Goal: Task Accomplishment & Management: Manage account settings

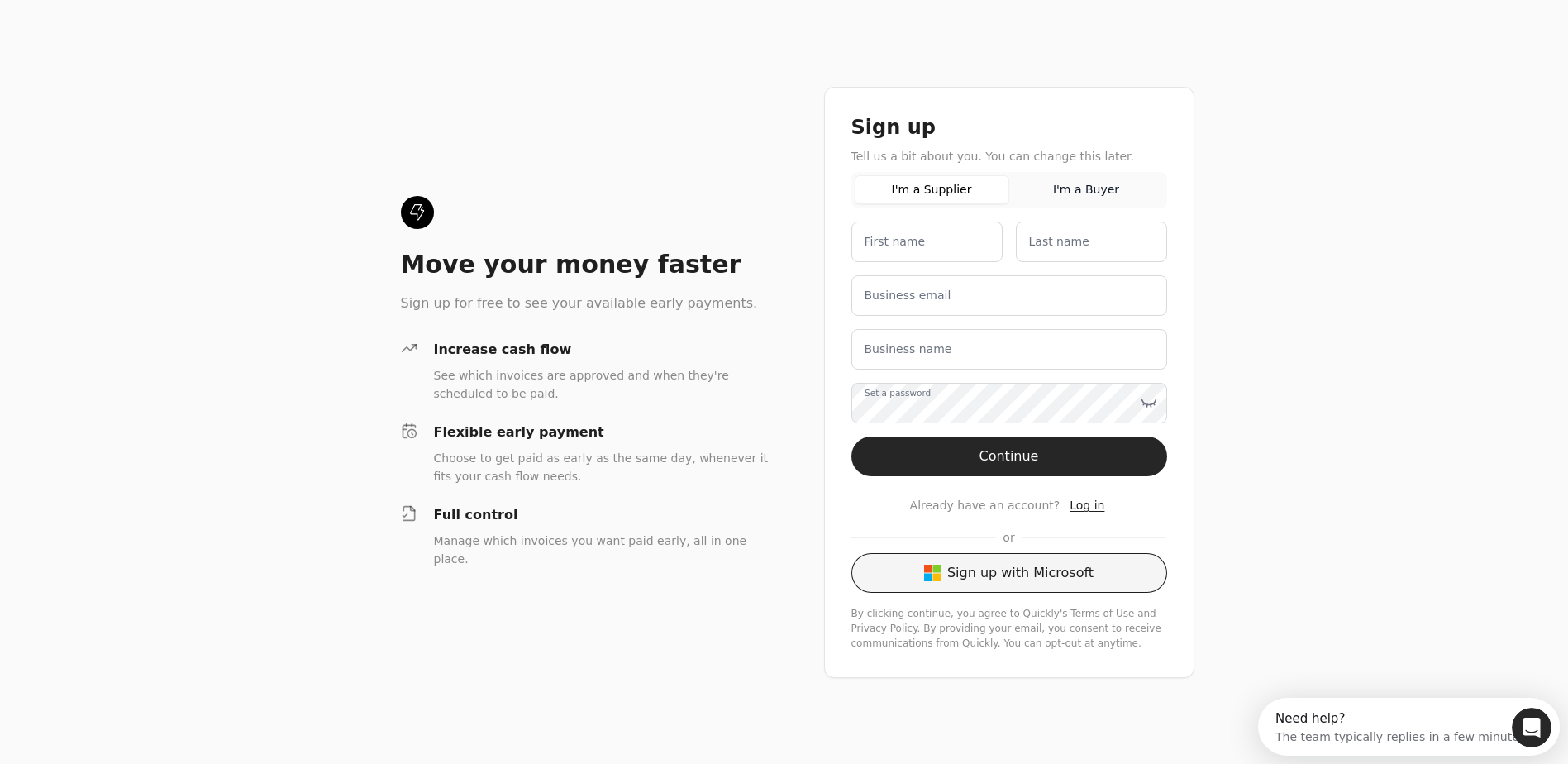
click at [1007, 572] on button "Sign up with Microsoft" at bounding box center [1009, 573] width 316 height 40
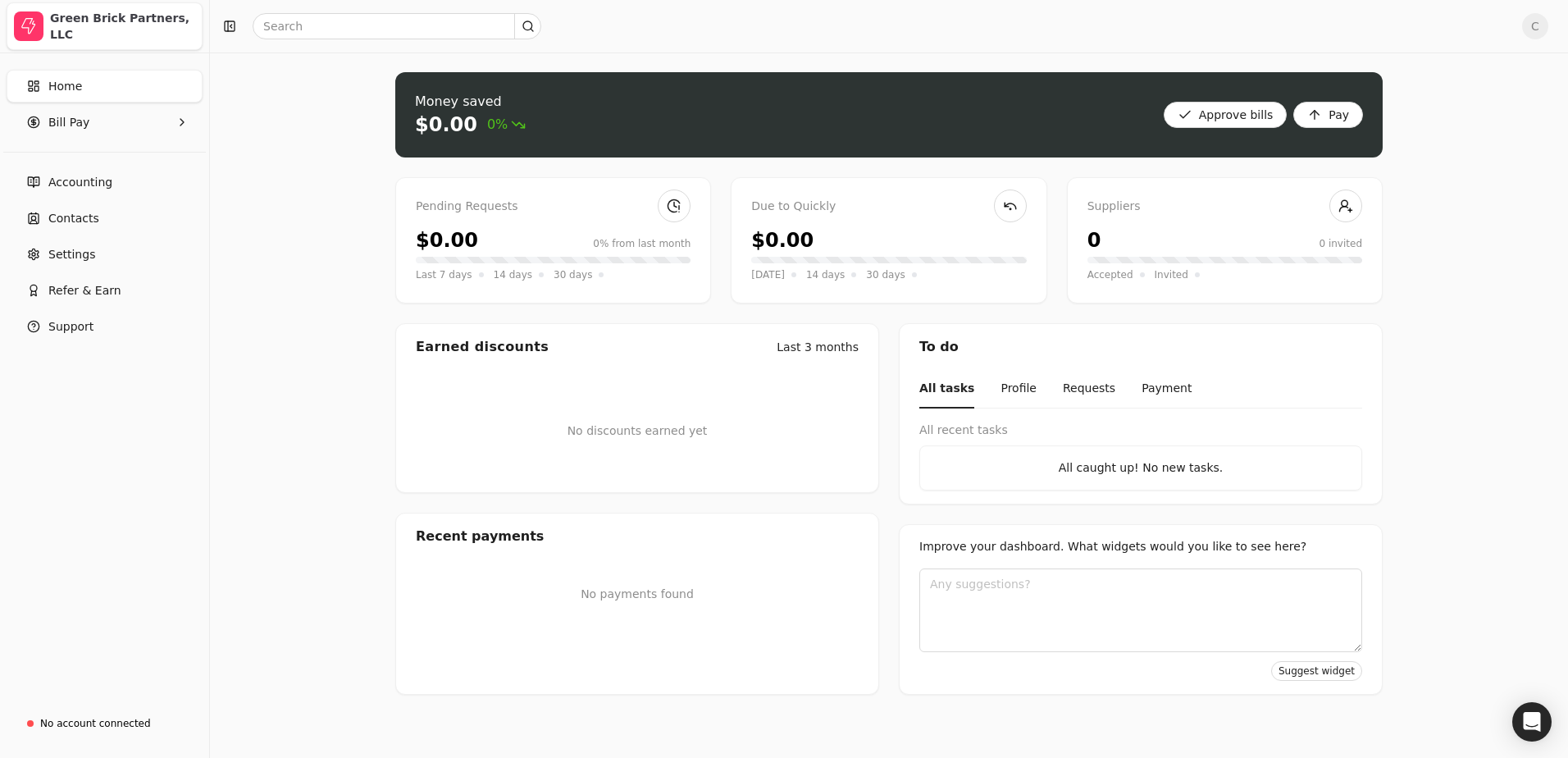
click at [110, 25] on div "Green Brick Partners, LLC" at bounding box center [122, 26] width 145 height 33
click at [1530, 23] on span "C" at bounding box center [1535, 26] width 26 height 26
click at [80, 183] on span "Accounting" at bounding box center [80, 182] width 64 height 17
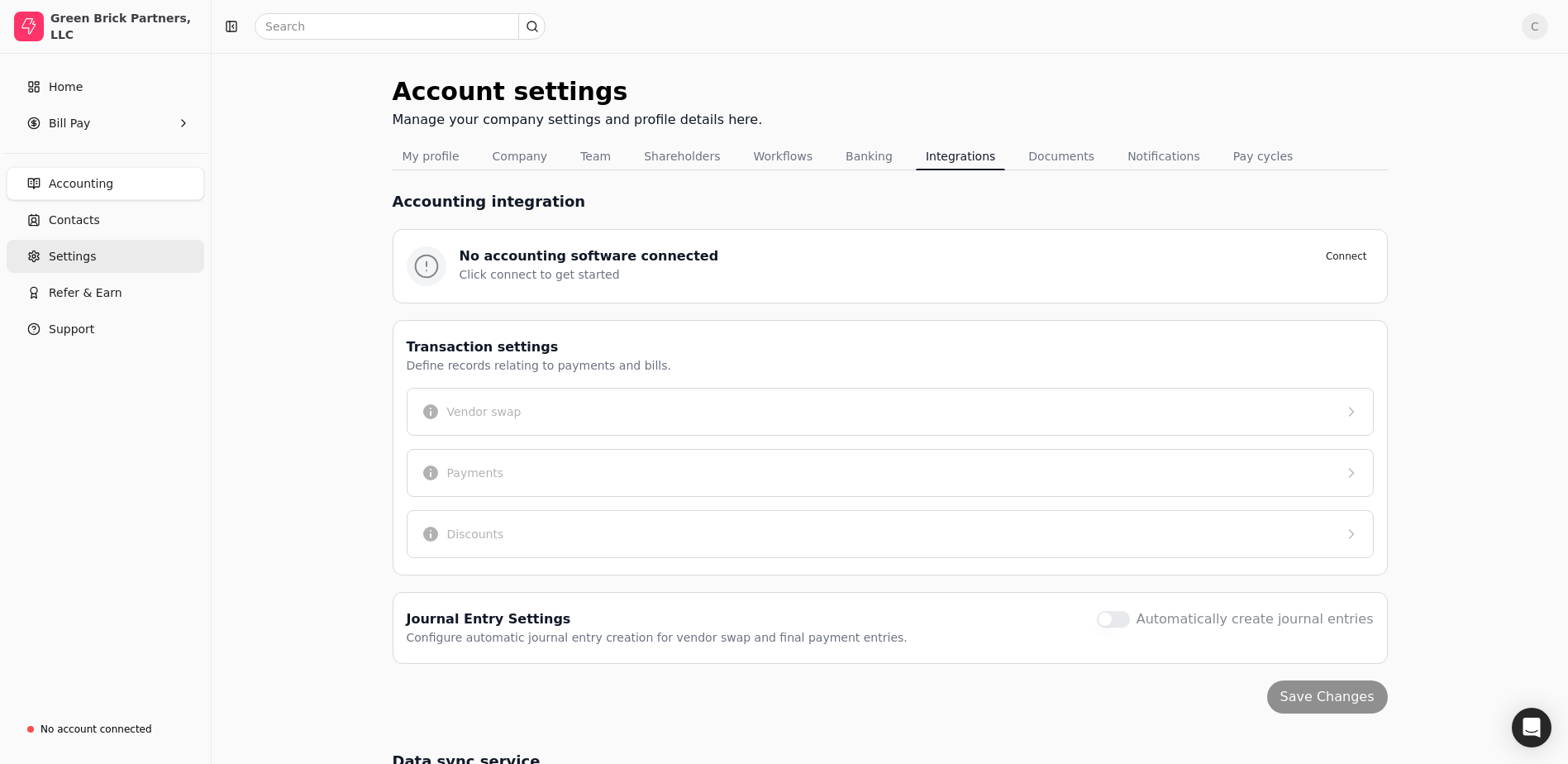
click at [63, 259] on span "Settings" at bounding box center [72, 257] width 47 height 17
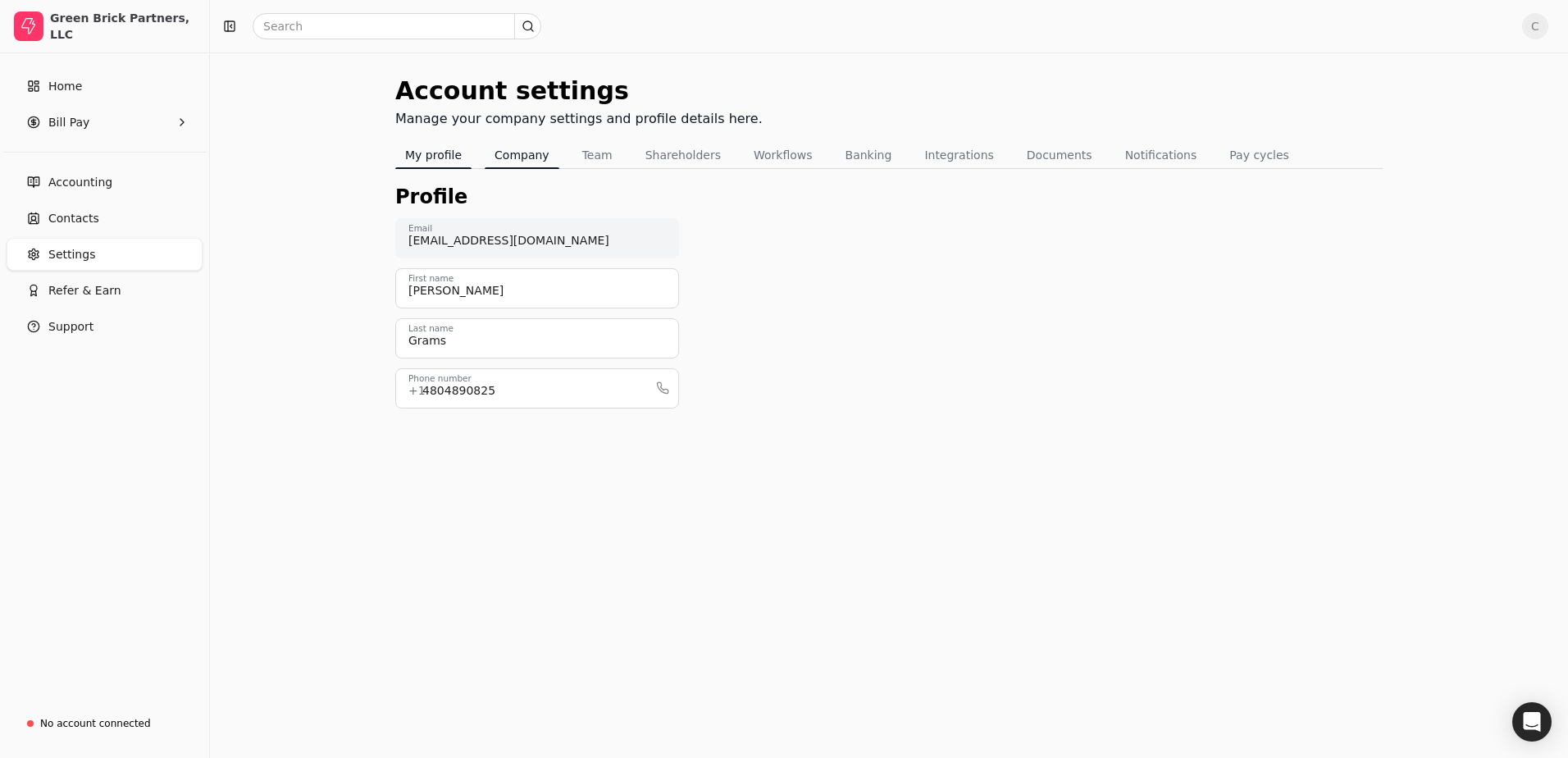
click at [516, 153] on button "Company" at bounding box center [522, 155] width 75 height 26
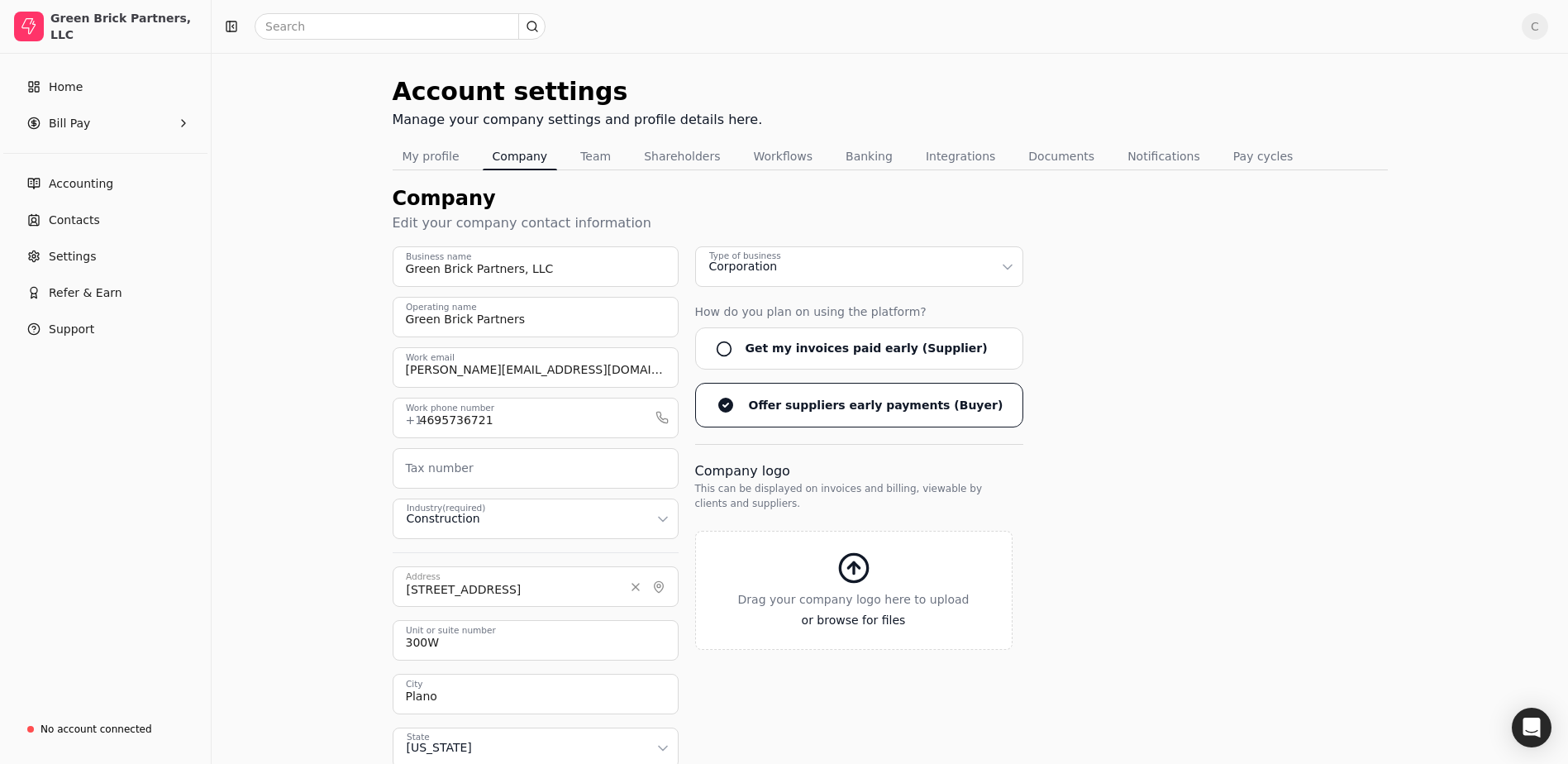
click at [584, 155] on button "Team" at bounding box center [595, 156] width 50 height 26
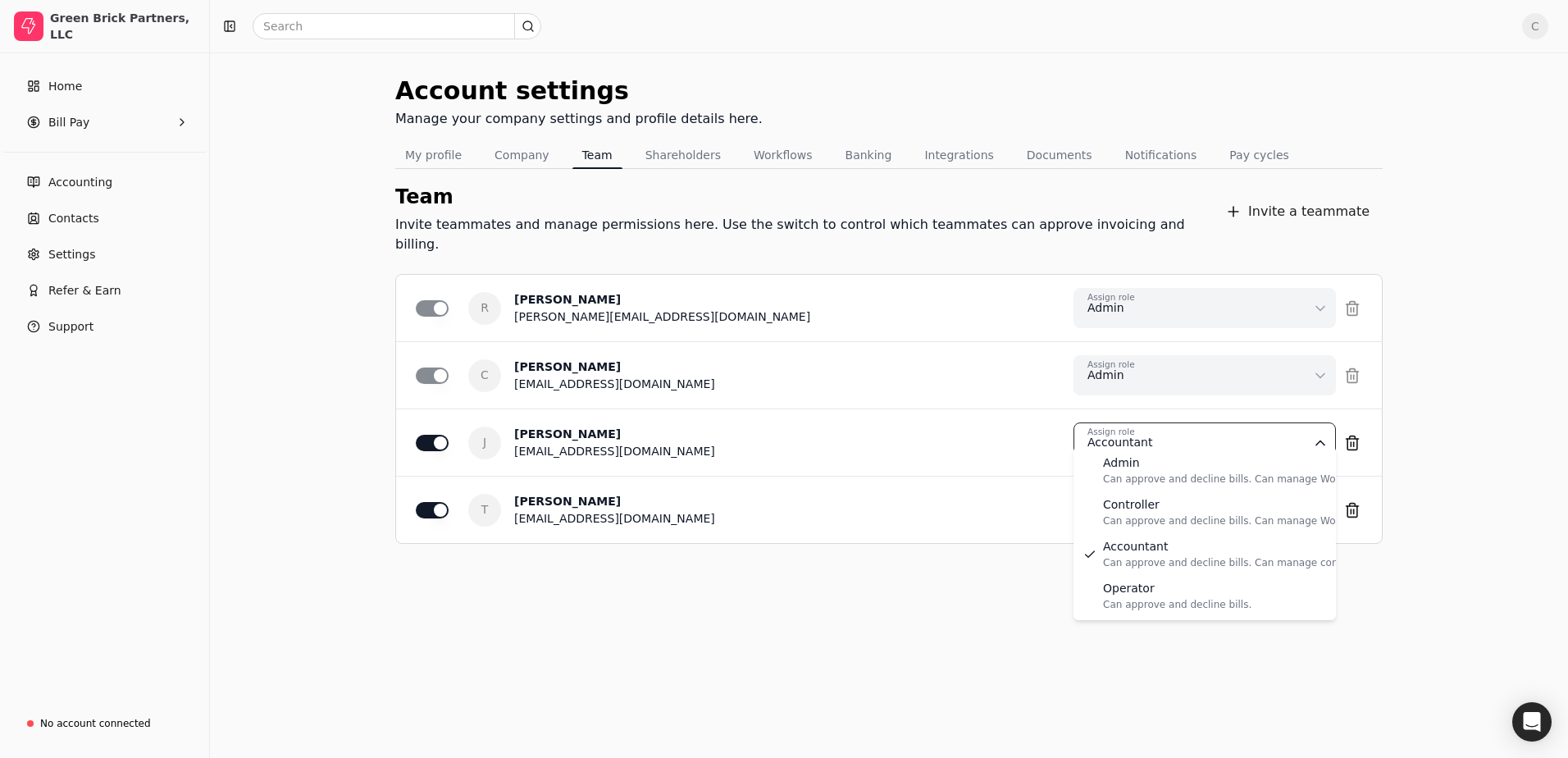
click at [1319, 420] on html "Green Brick Partners, LLC Home Bill Pay Accounting Contacts Settings Refer & Ea…" at bounding box center [784, 379] width 1568 height 758
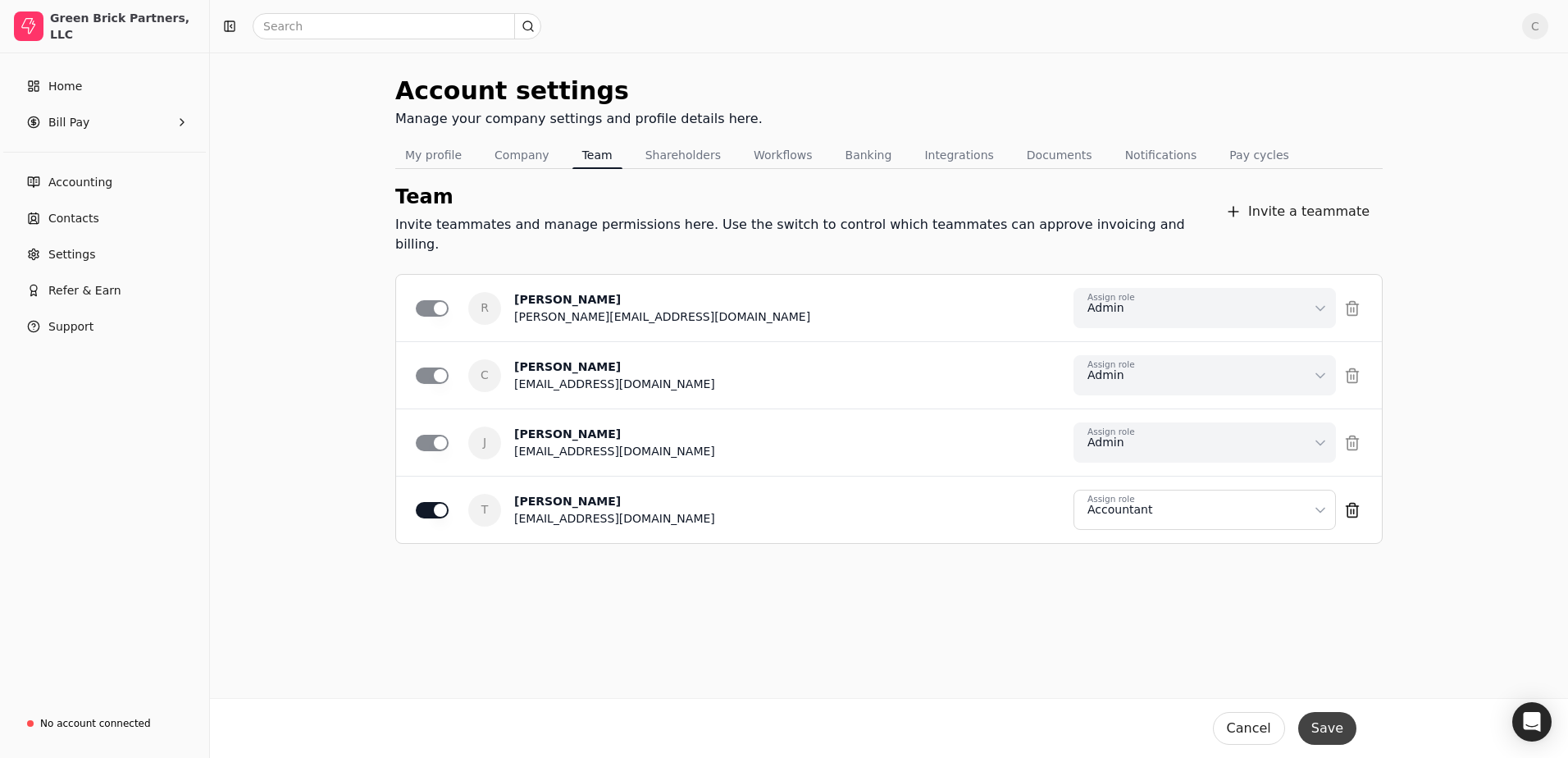
click at [1333, 722] on button "Save" at bounding box center [1328, 728] width 58 height 33
click at [418, 159] on button "My profile" at bounding box center [433, 155] width 76 height 26
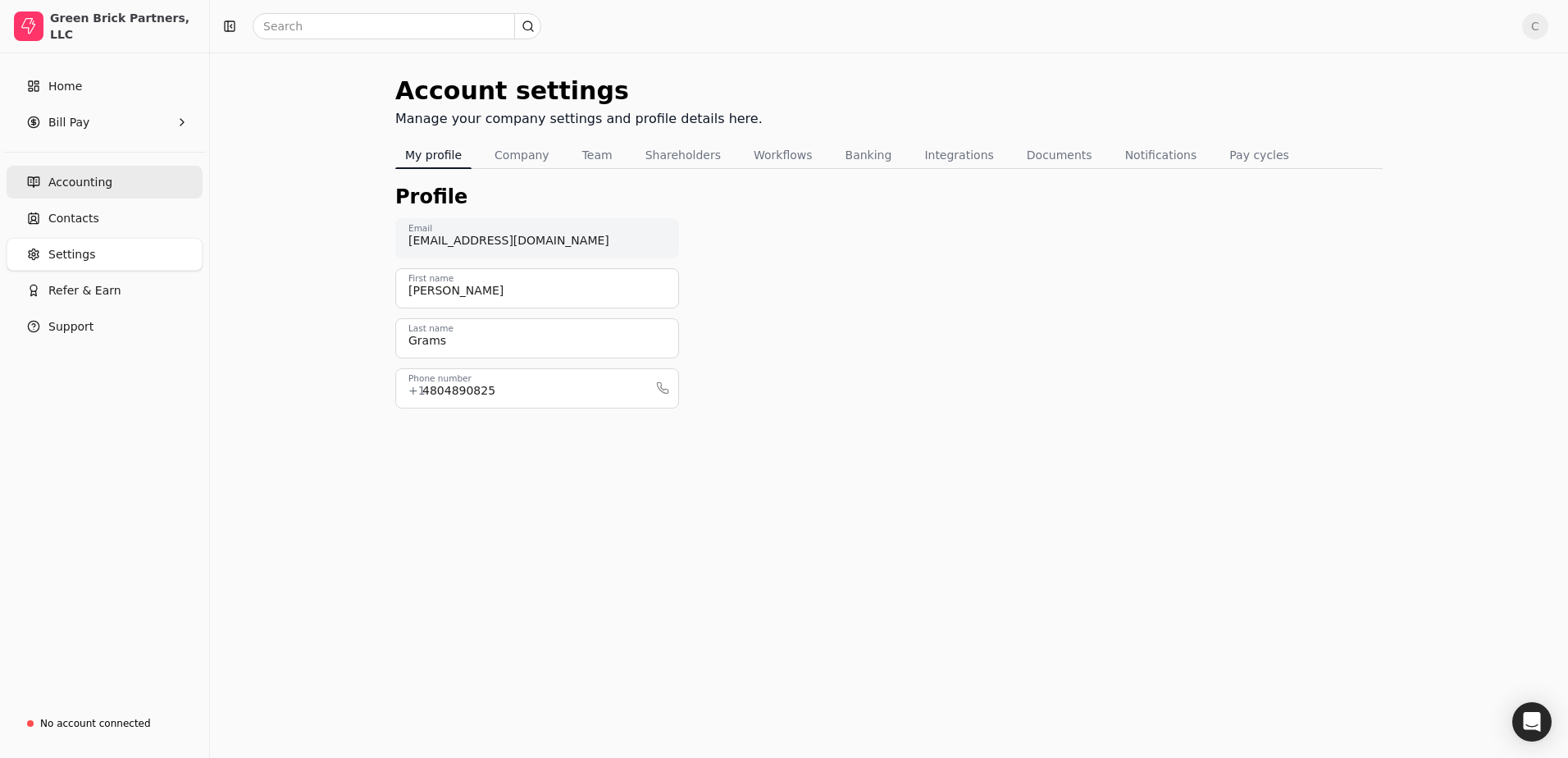
click at [108, 189] on link "Accounting" at bounding box center [105, 182] width 196 height 33
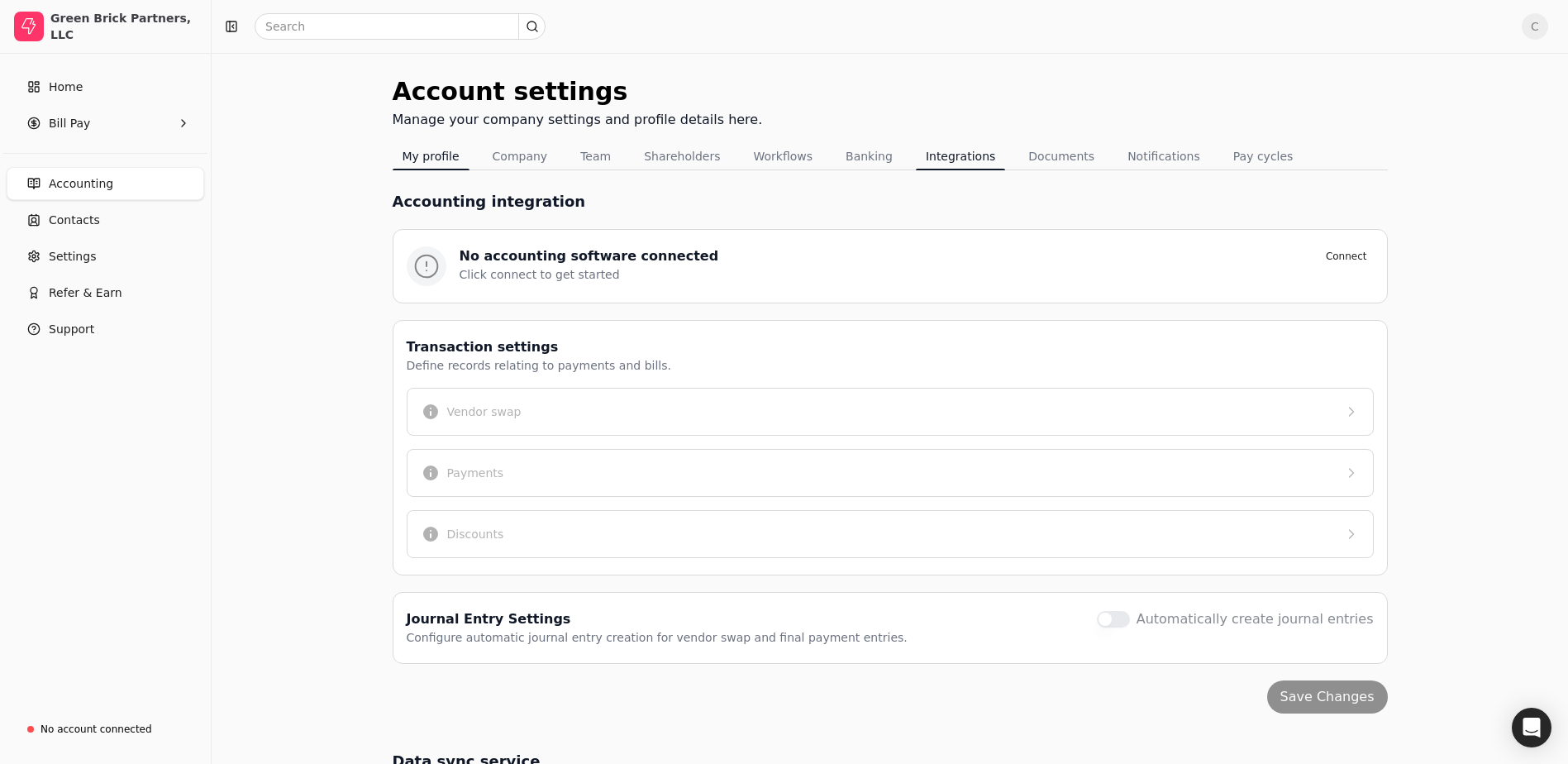
click at [434, 151] on button "My profile" at bounding box center [431, 156] width 77 height 26
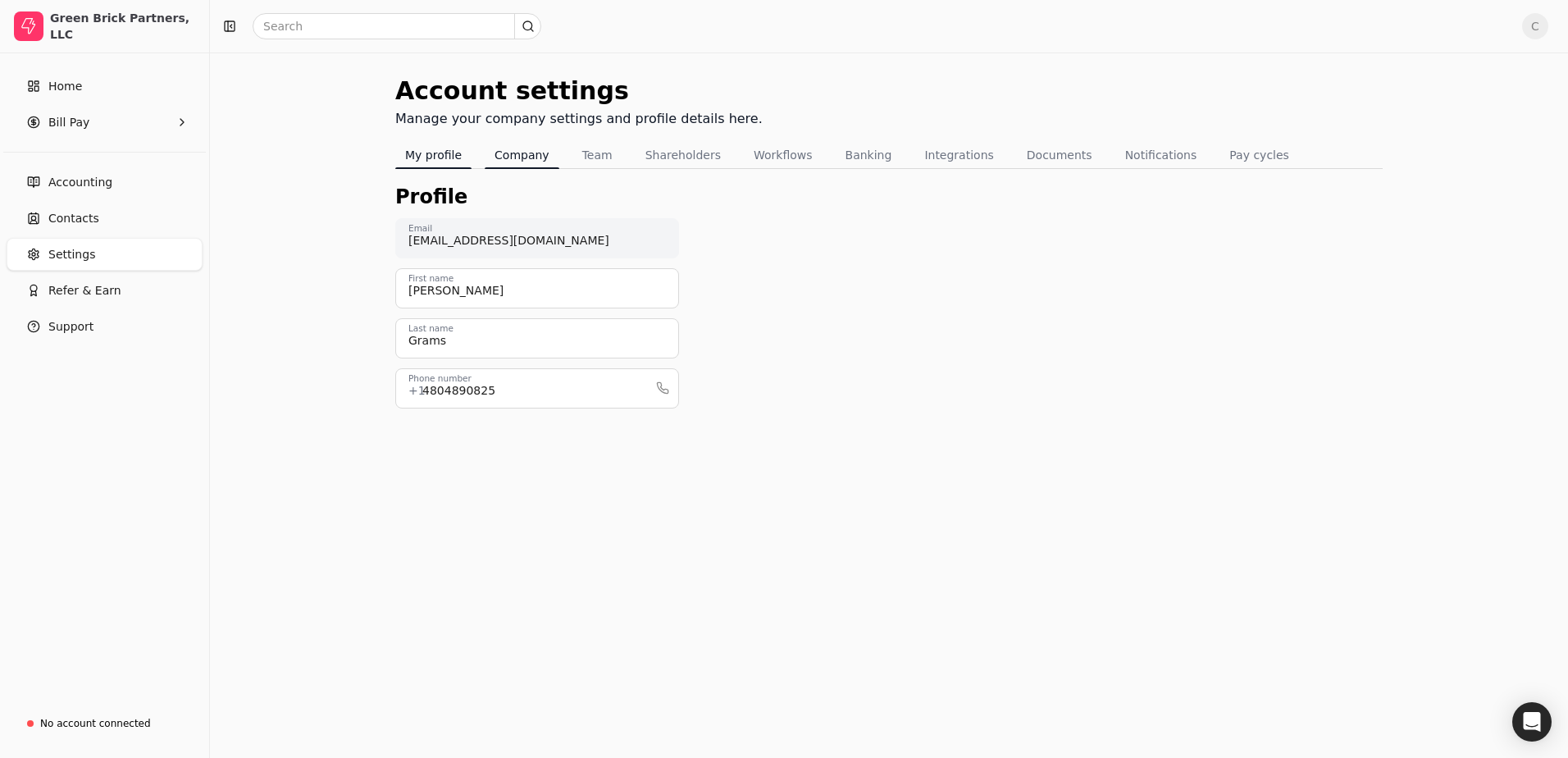
click at [539, 153] on button "Company" at bounding box center [522, 155] width 75 height 26
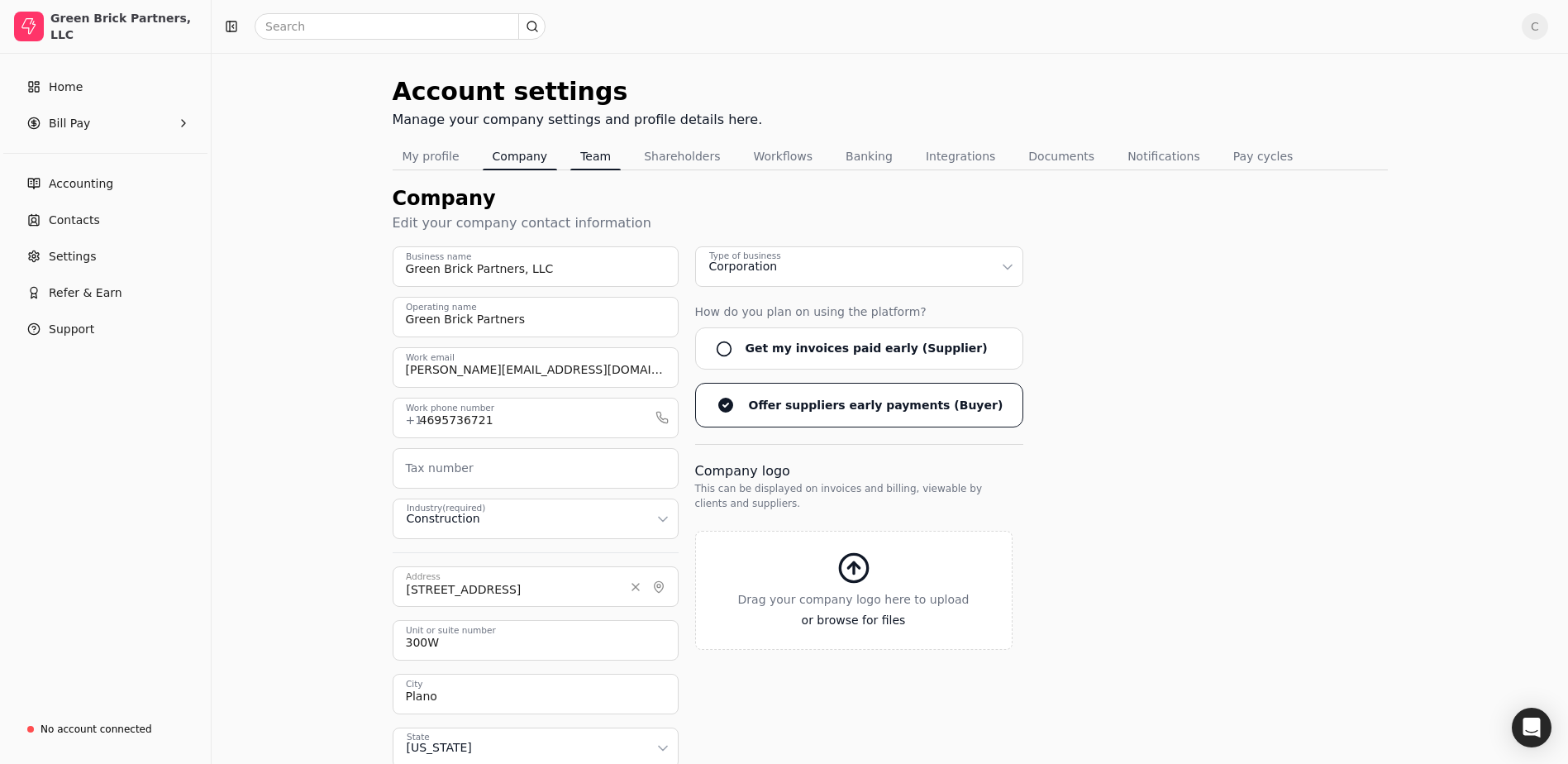
click at [578, 150] on button "Team" at bounding box center [595, 156] width 50 height 26
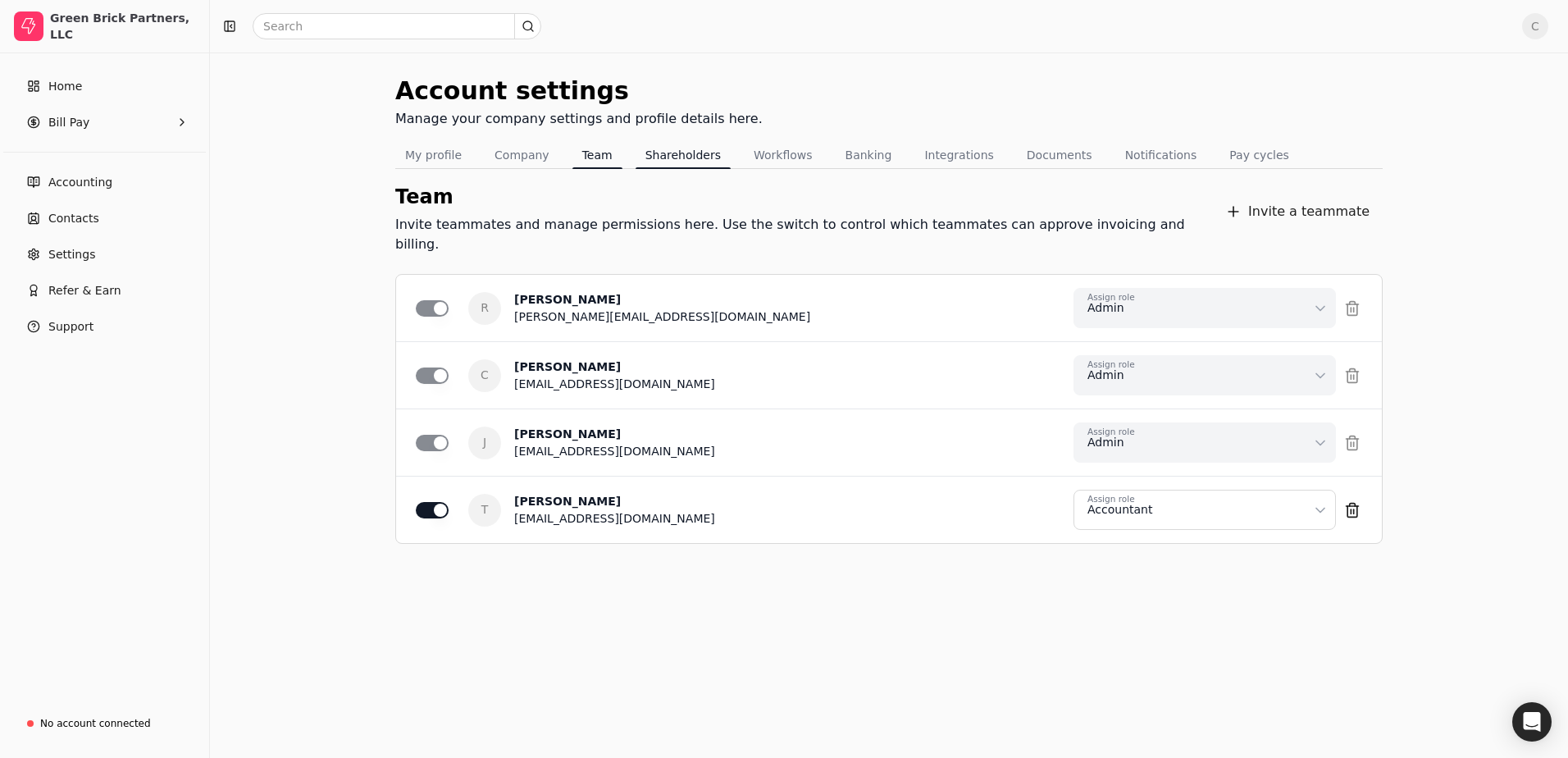
click at [685, 154] on button "Shareholders" at bounding box center [683, 155] width 95 height 26
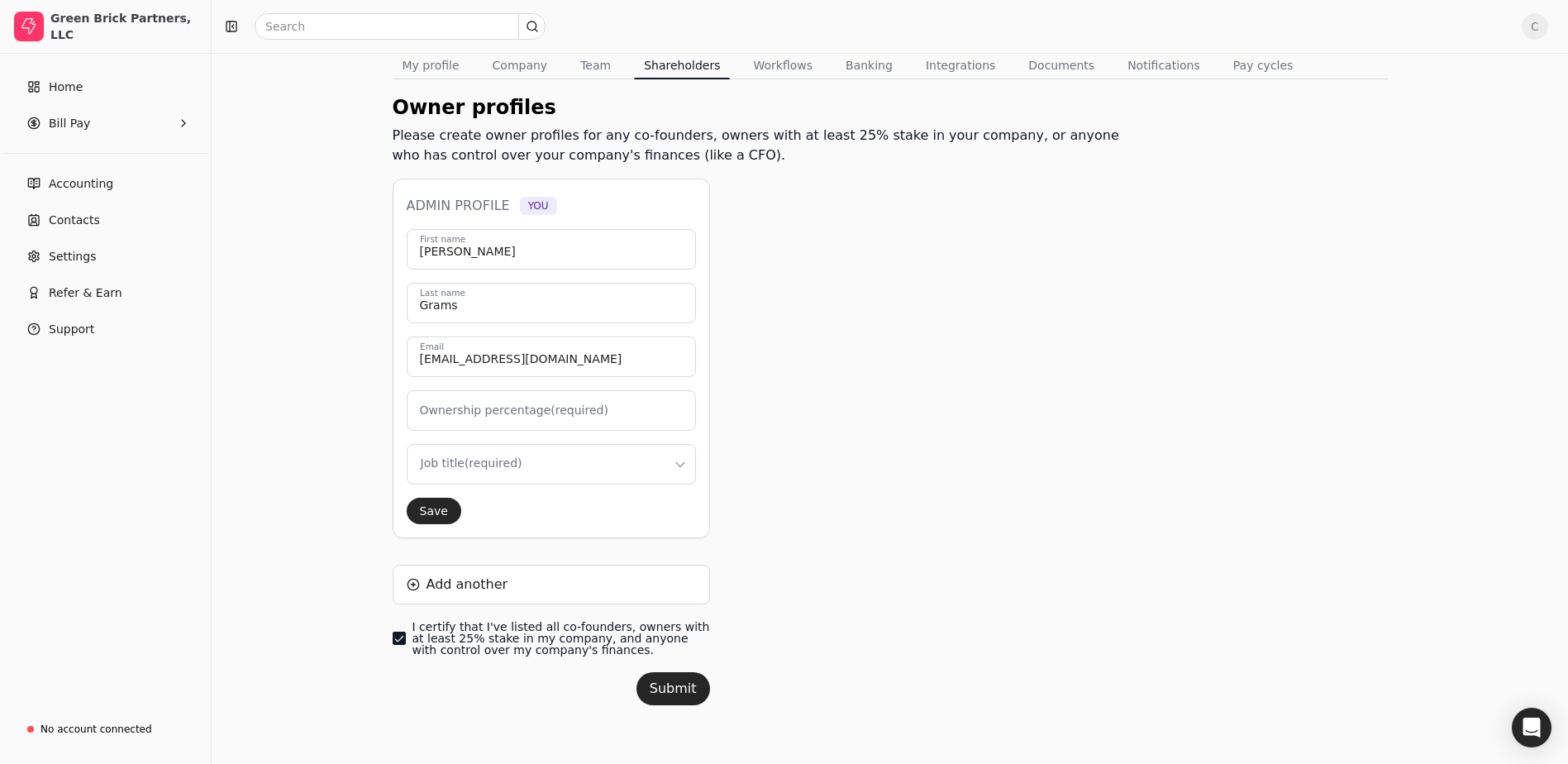
scroll to position [92, 0]
click at [759, 60] on button "Workflows" at bounding box center [782, 64] width 79 height 26
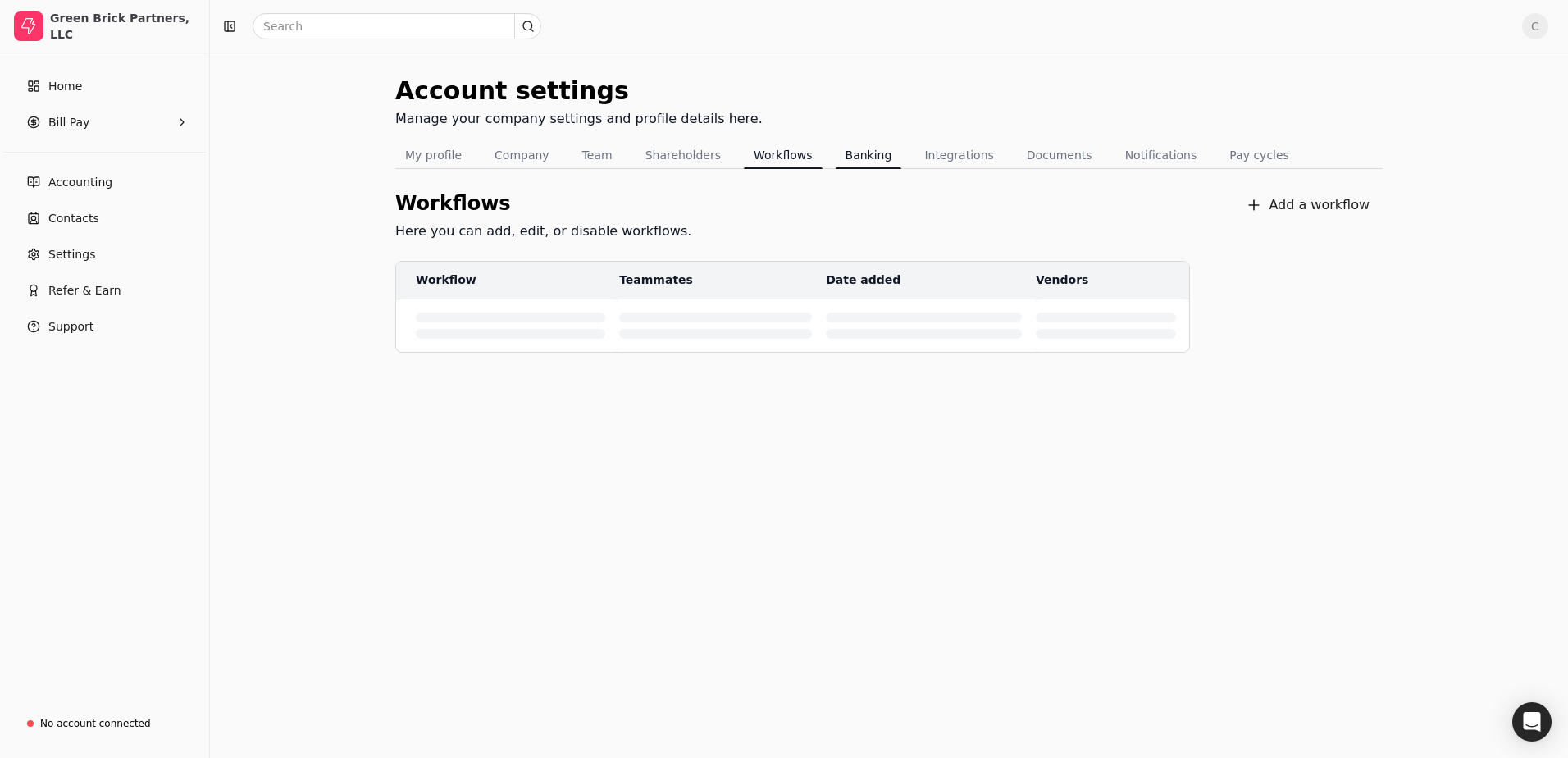
click at [849, 158] on button "Banking" at bounding box center [869, 155] width 66 height 26
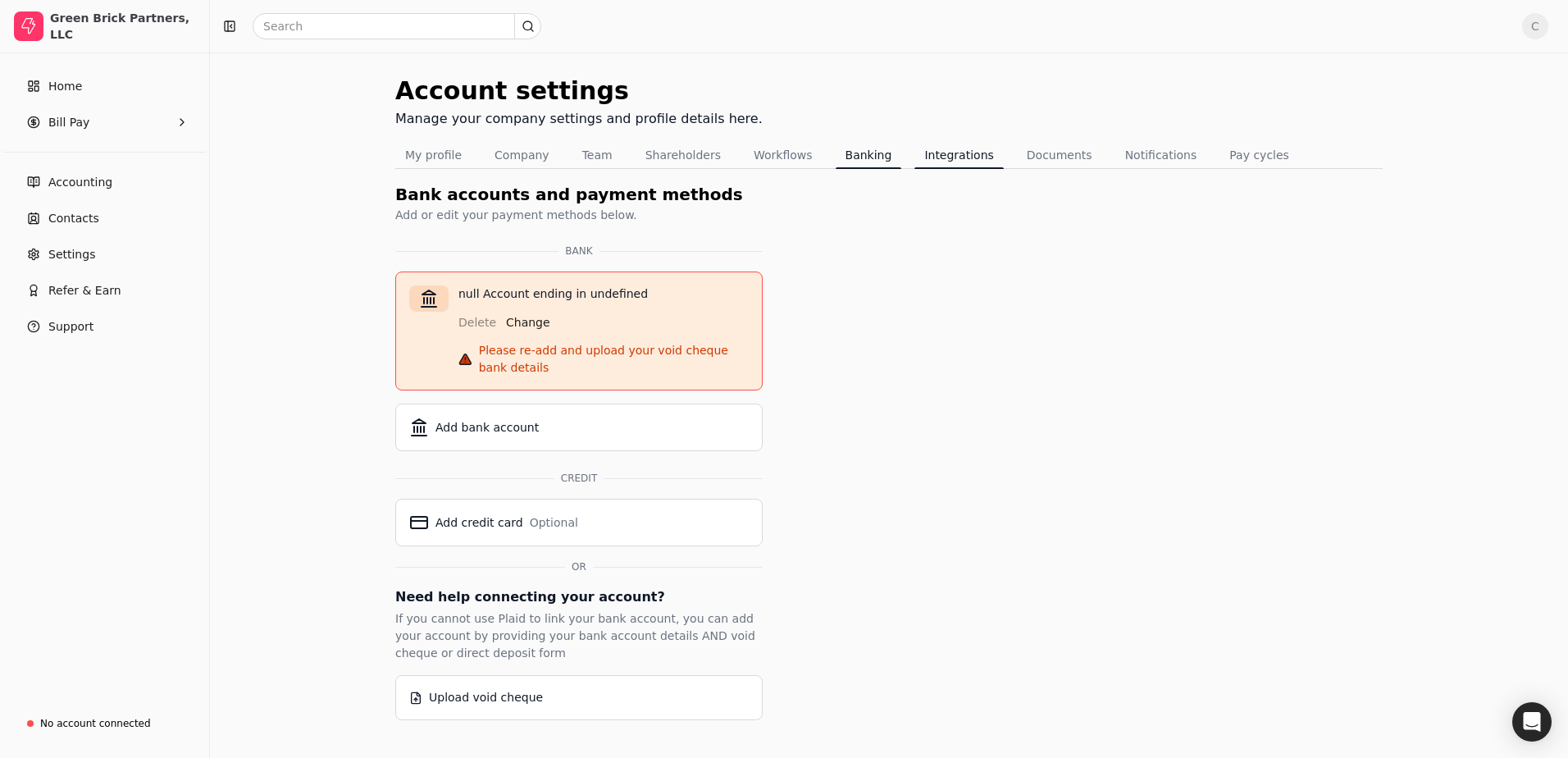
click at [914, 152] on button "Integrations" at bounding box center [958, 155] width 89 height 26
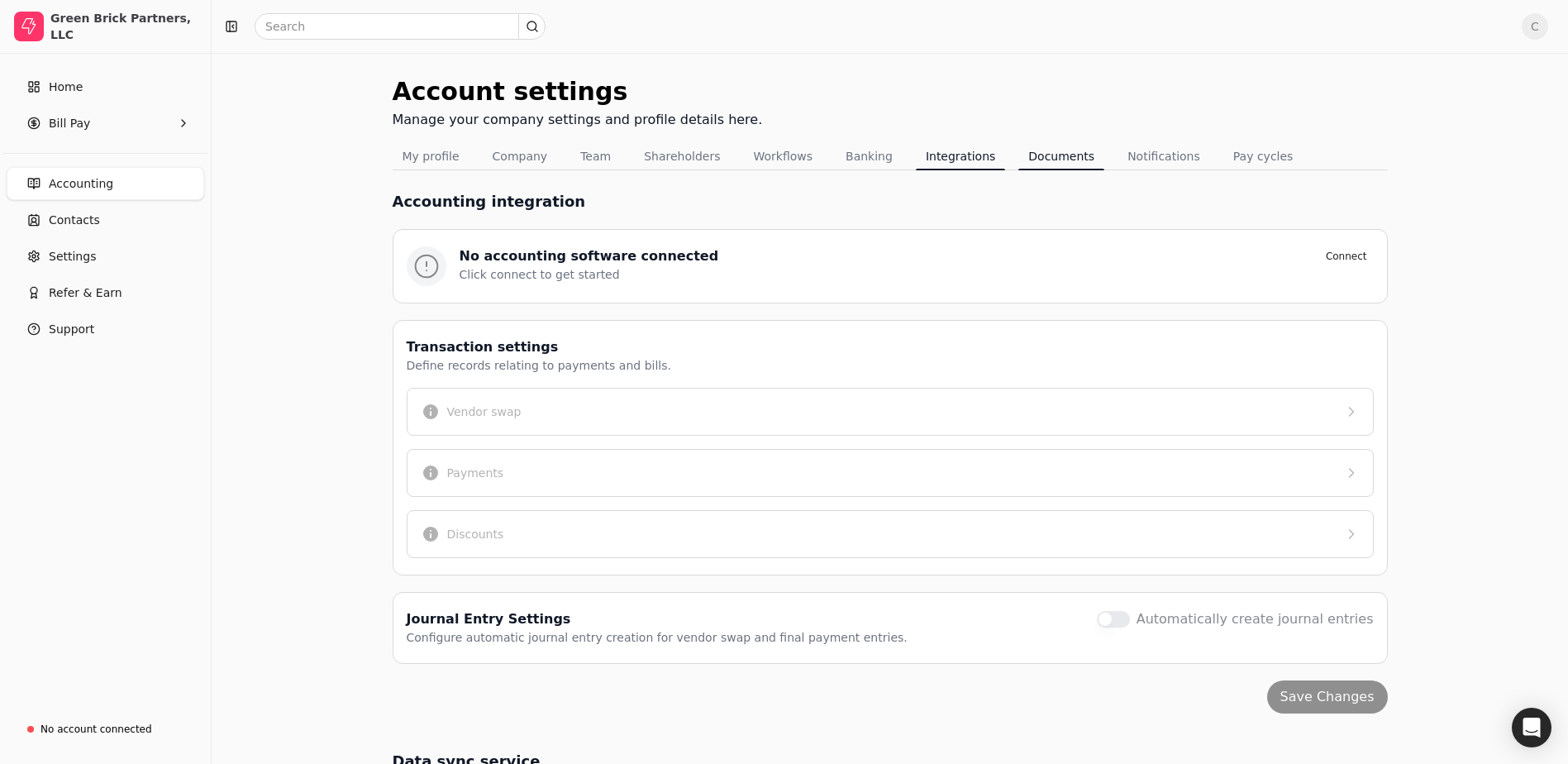
click at [1038, 163] on button "Documents" at bounding box center [1061, 156] width 86 height 26
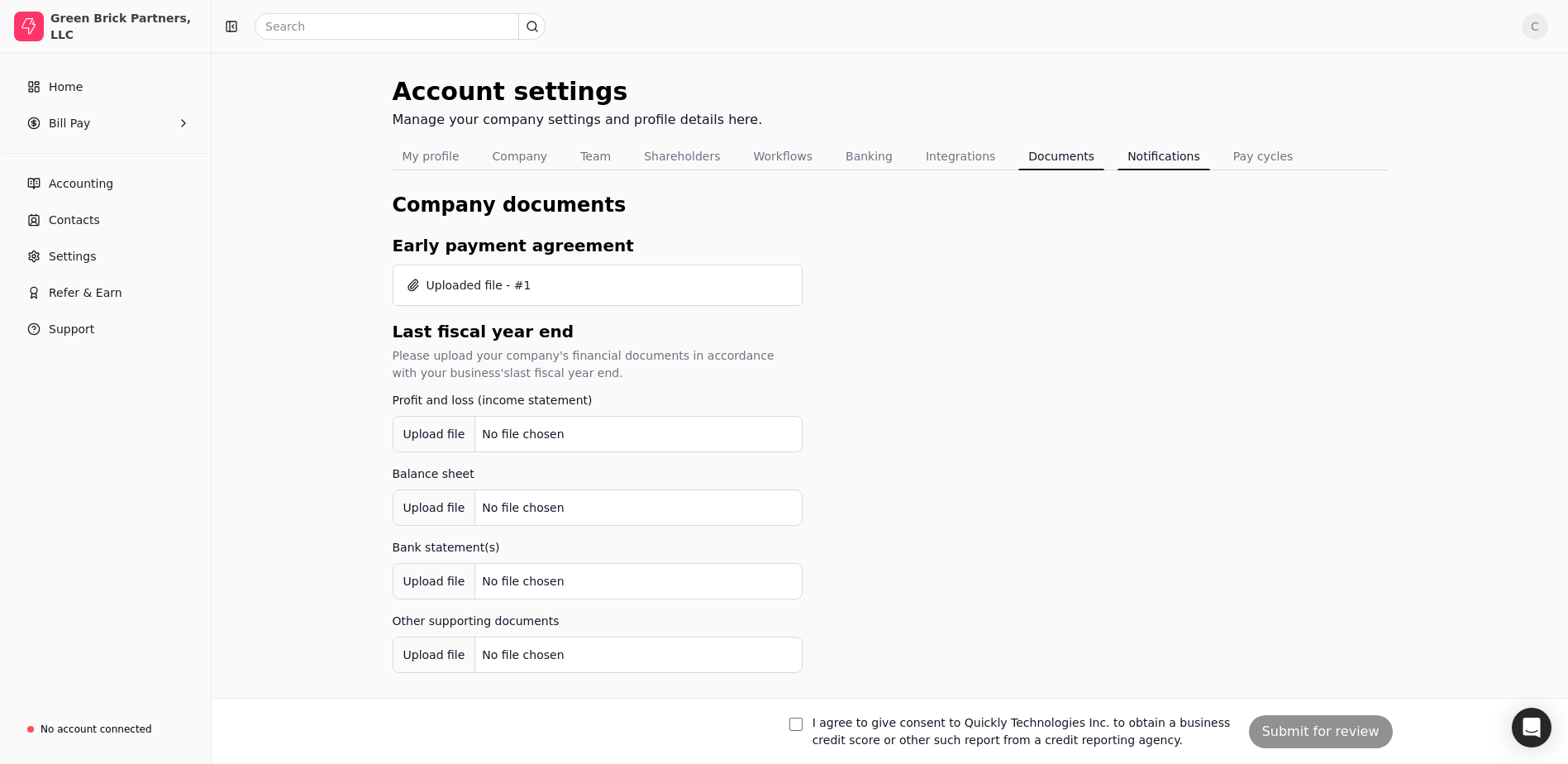
click at [1120, 159] on button "Notifications" at bounding box center [1164, 156] width 93 height 26
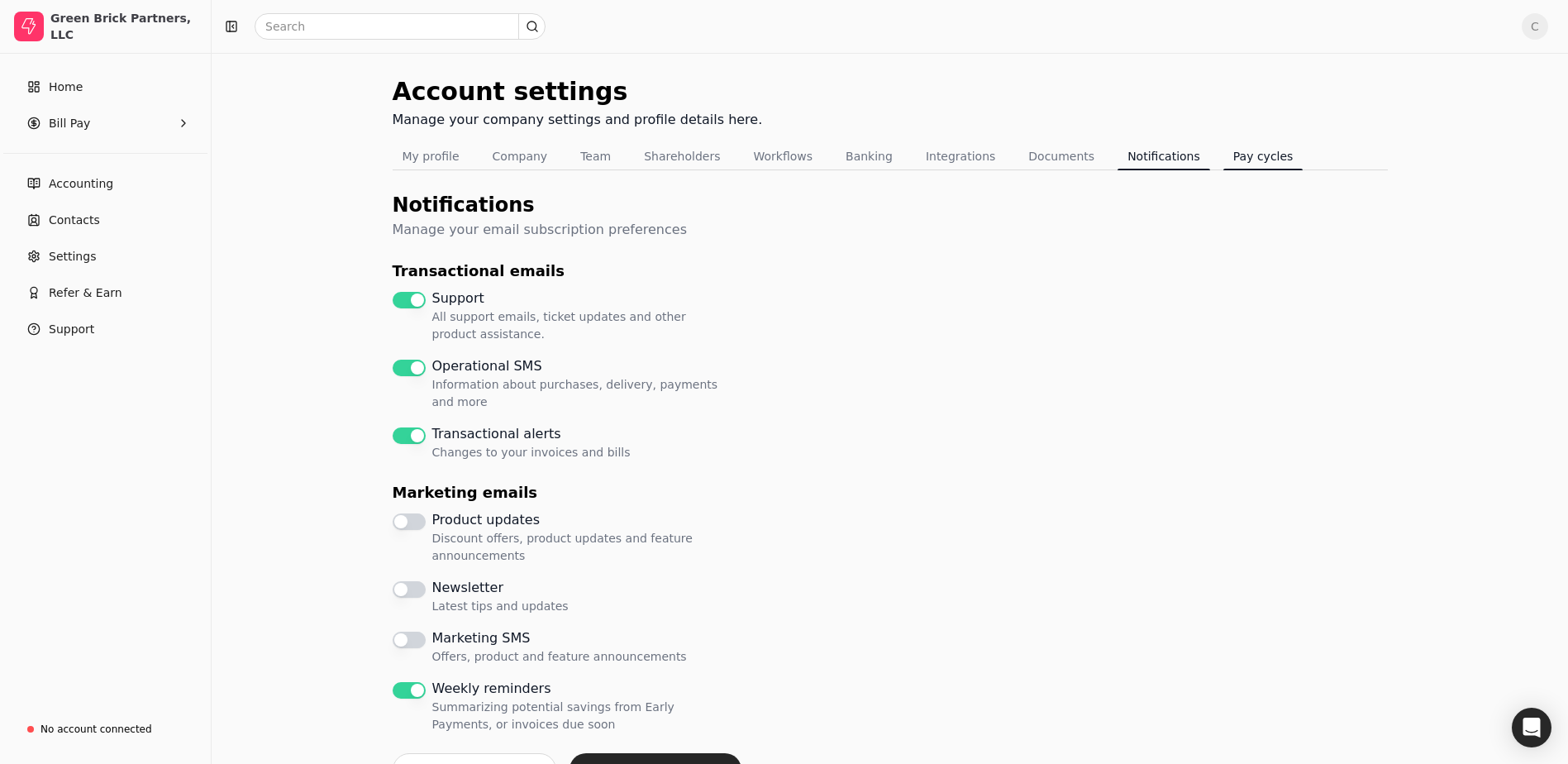
click at [1228, 157] on button "Pay cycles" at bounding box center [1263, 156] width 80 height 26
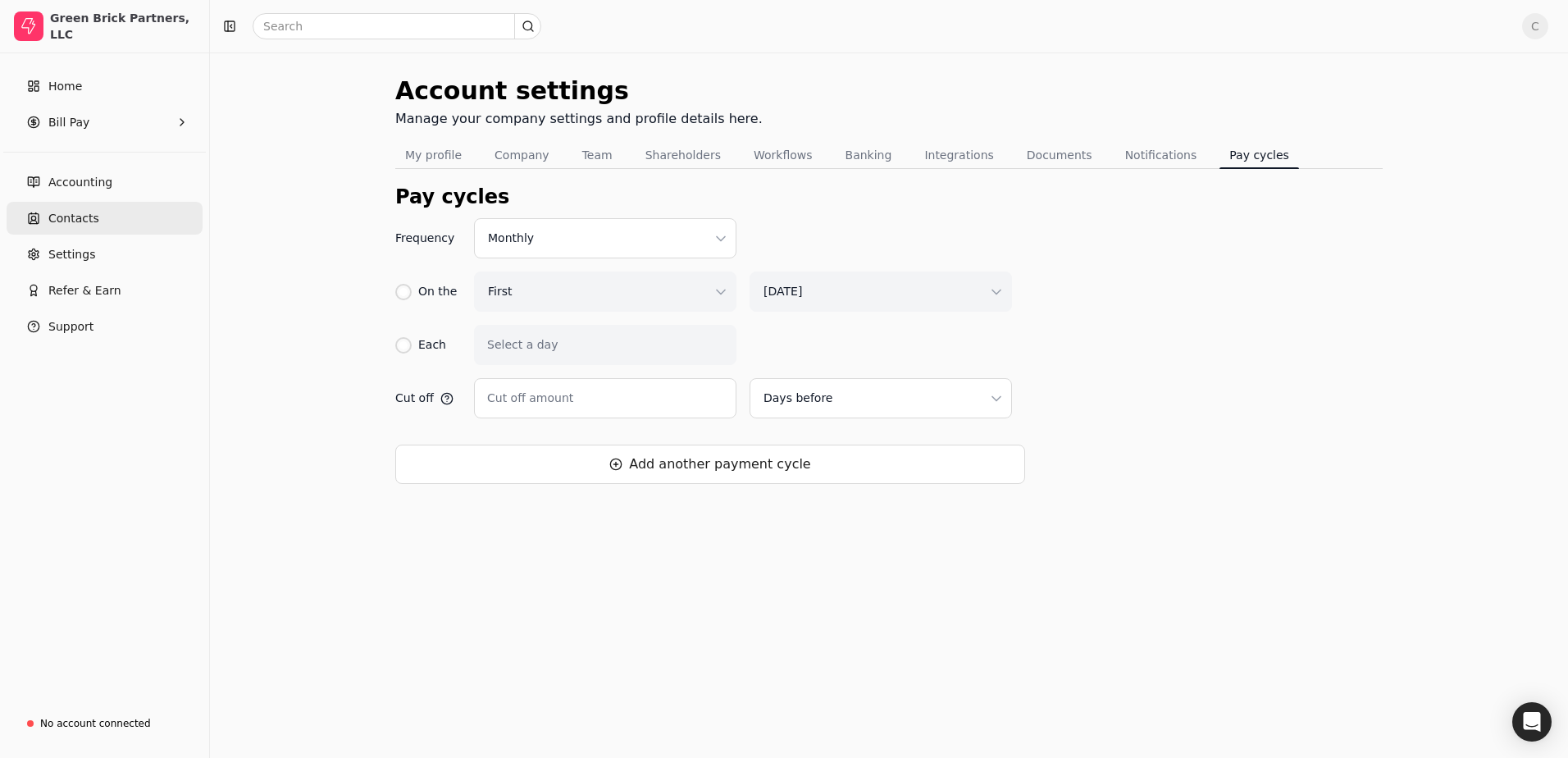
click at [51, 219] on span "Contacts" at bounding box center [74, 219] width 51 height 17
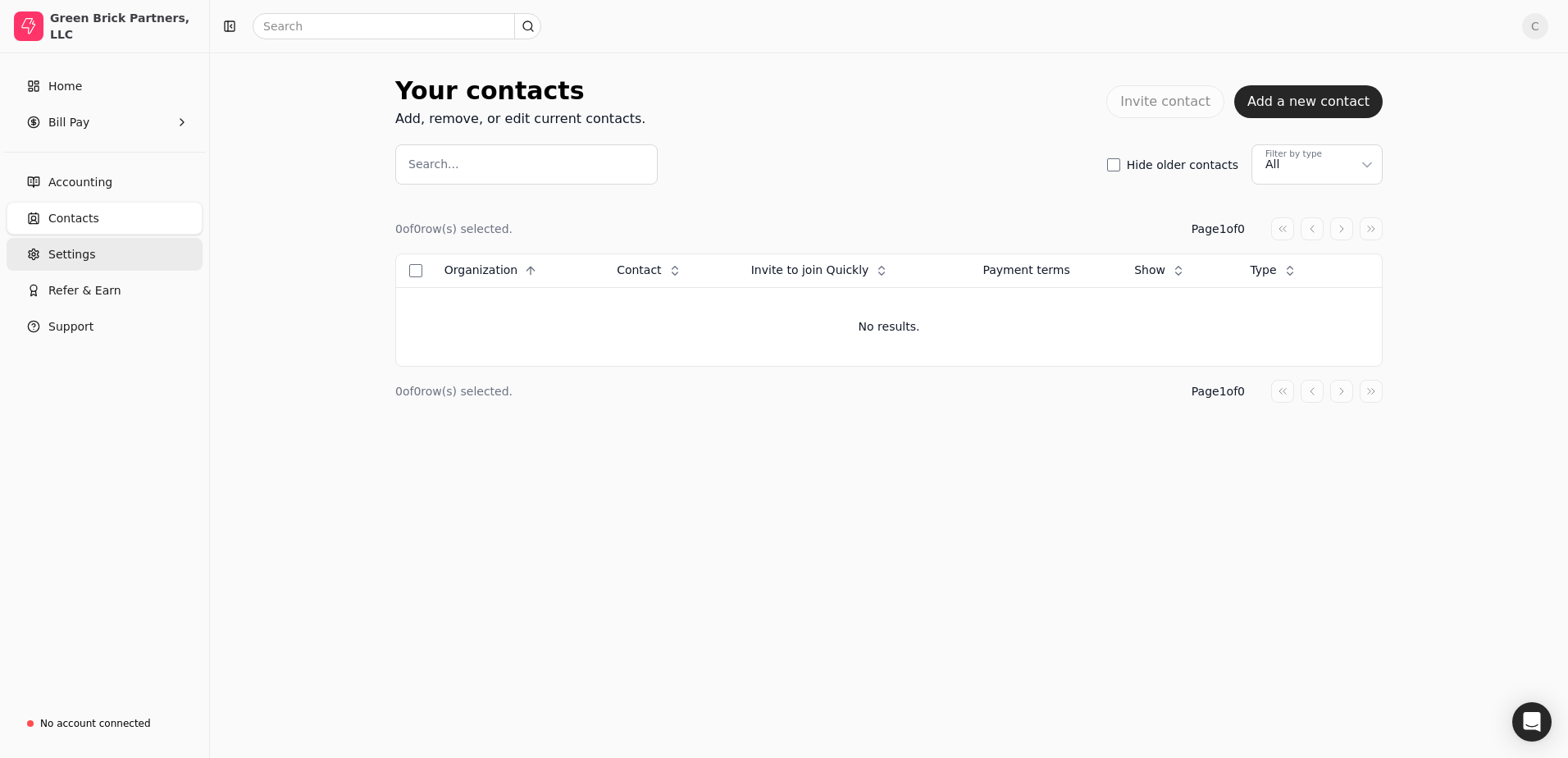
click at [57, 252] on span "Settings" at bounding box center [71, 255] width 47 height 17
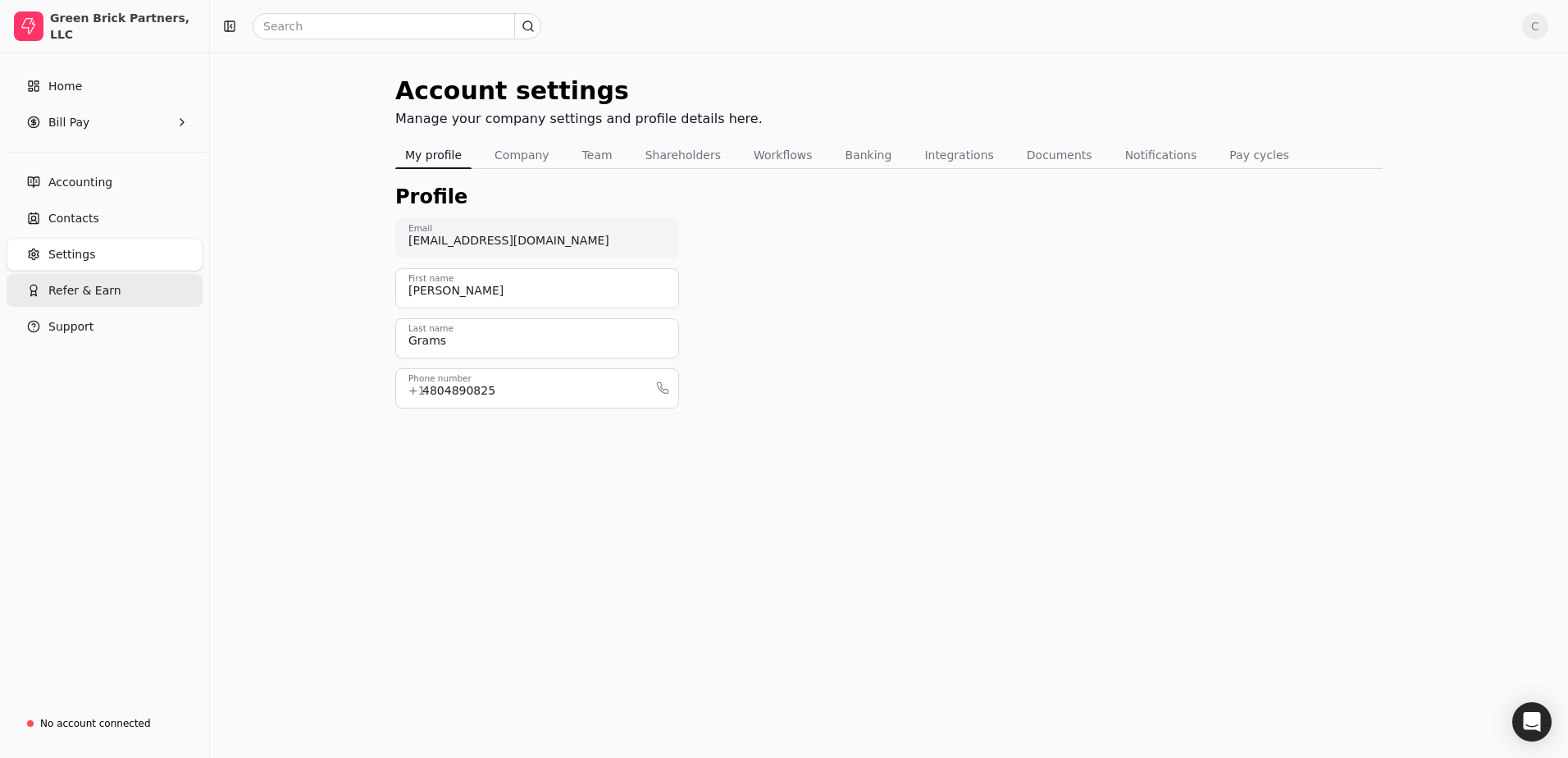
click at [58, 302] on button "Refer & Earn" at bounding box center [105, 290] width 196 height 33
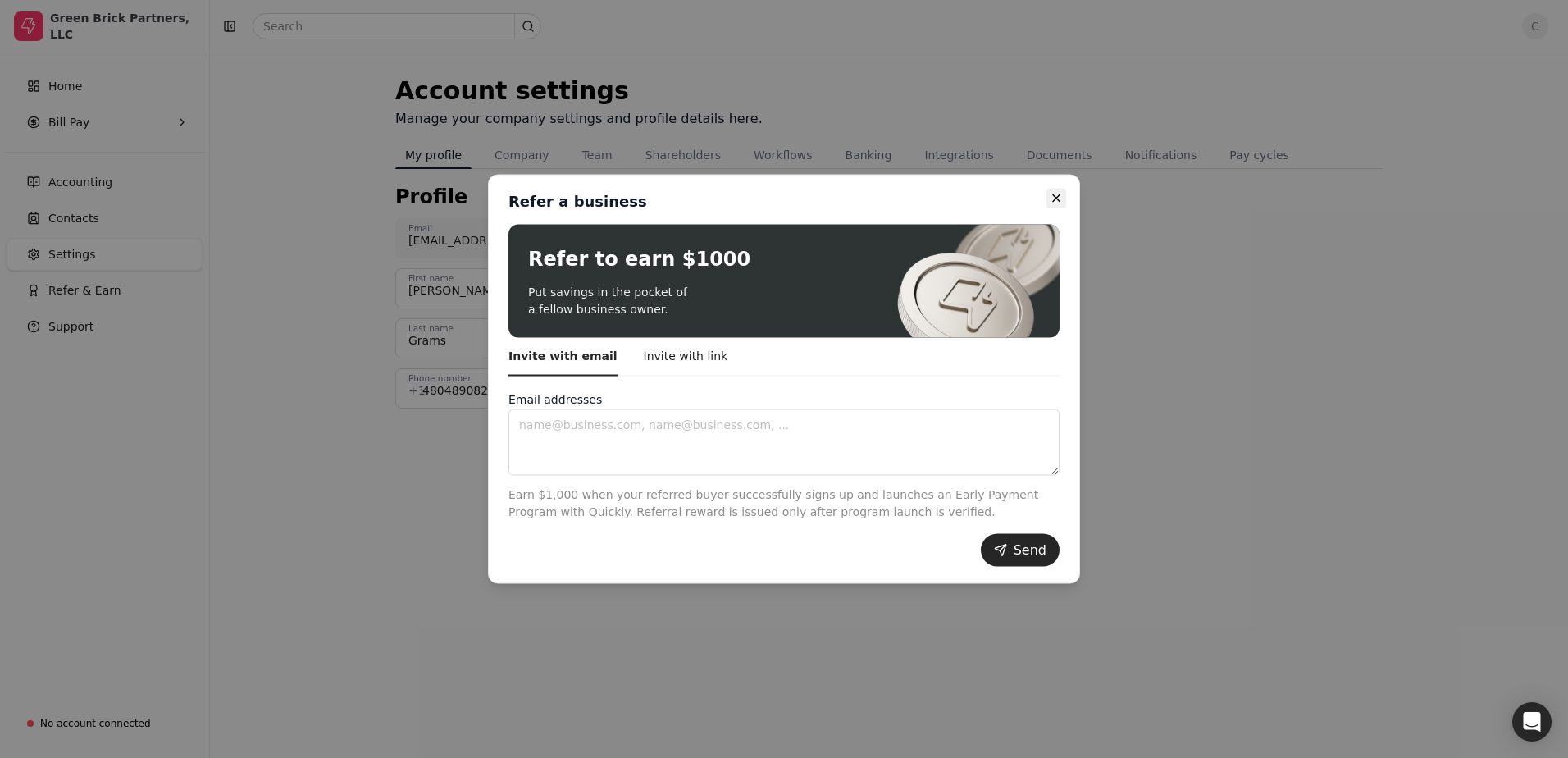
click at [1057, 194] on icon "button" at bounding box center [1057, 199] width 14 height 14
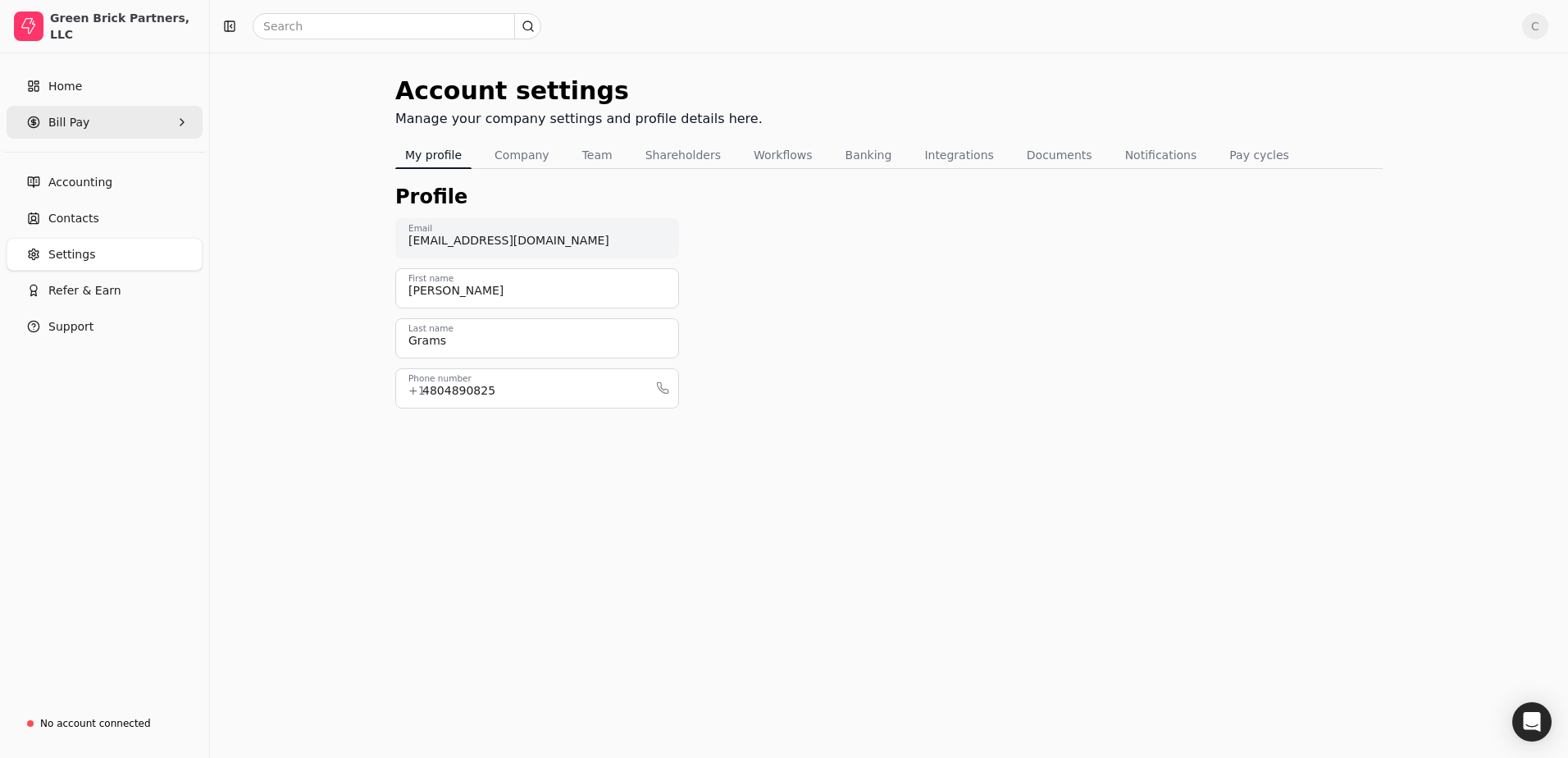
click at [84, 121] on span "Bill Pay" at bounding box center [69, 123] width 41 height 17
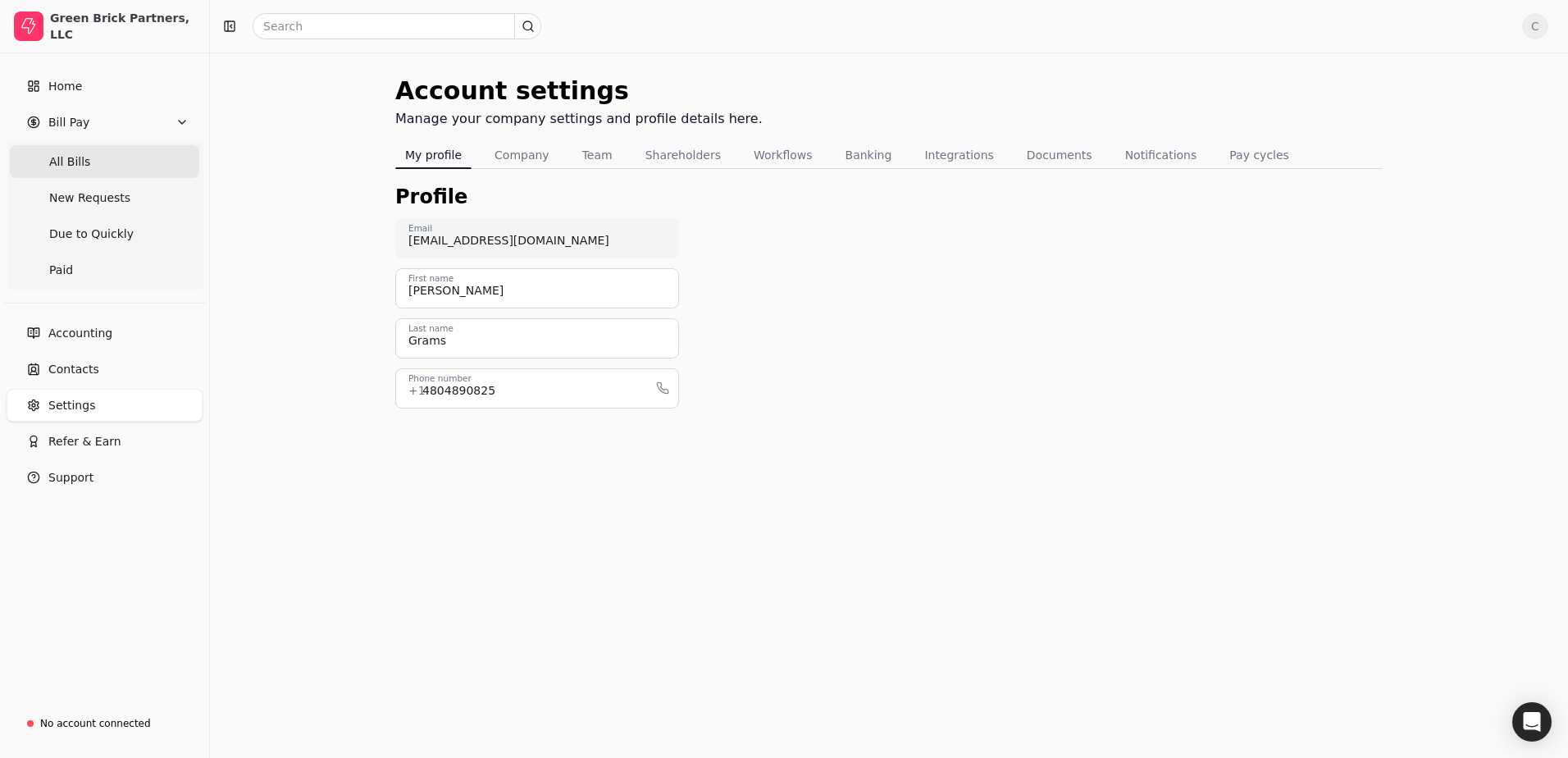
click at [83, 160] on span "All Bills" at bounding box center [69, 162] width 41 height 17
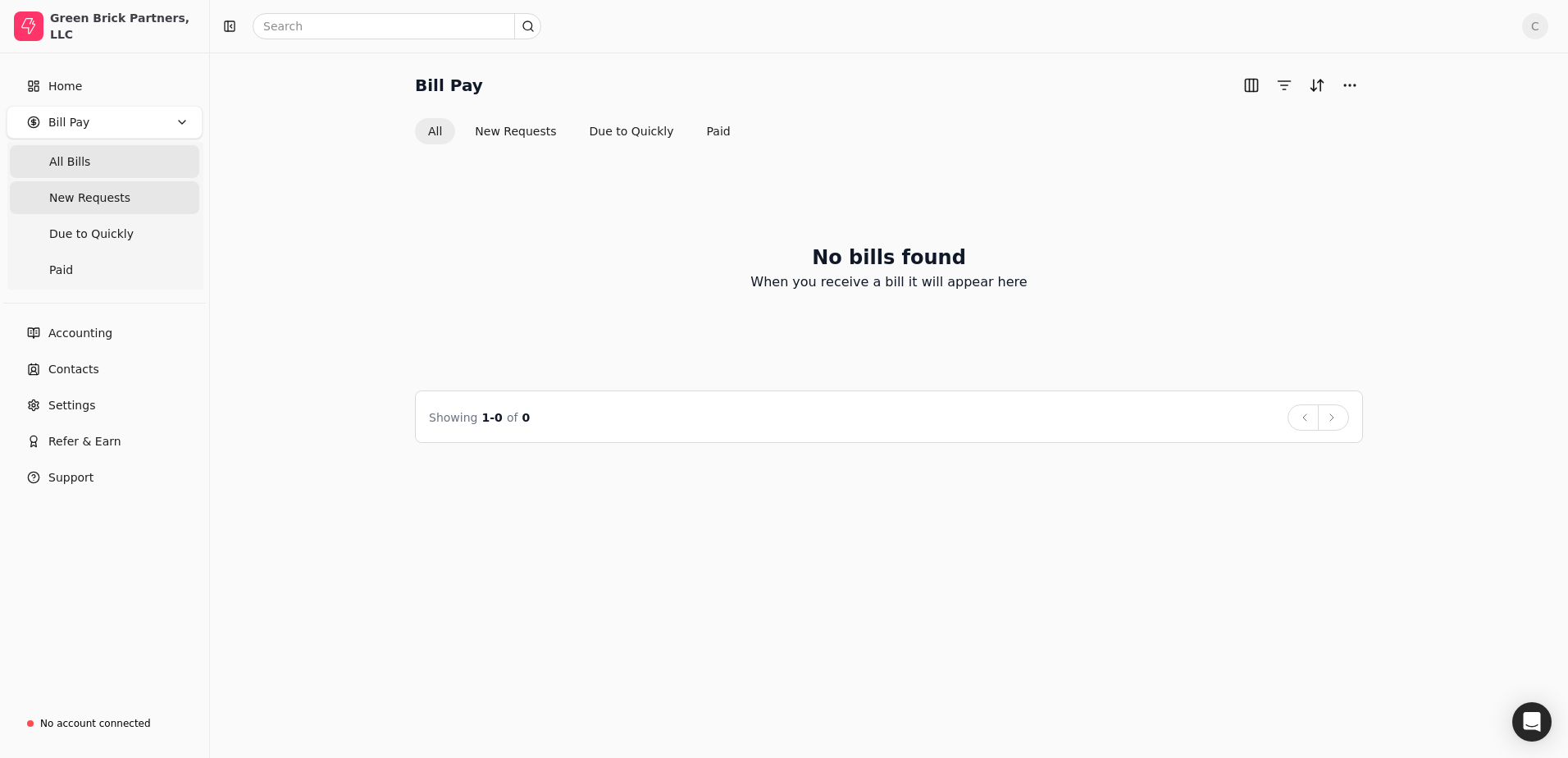
click at [88, 191] on span "New Requests" at bounding box center [90, 198] width 81 height 17
click at [86, 242] on span "Due to Quickly" at bounding box center [91, 234] width 85 height 17
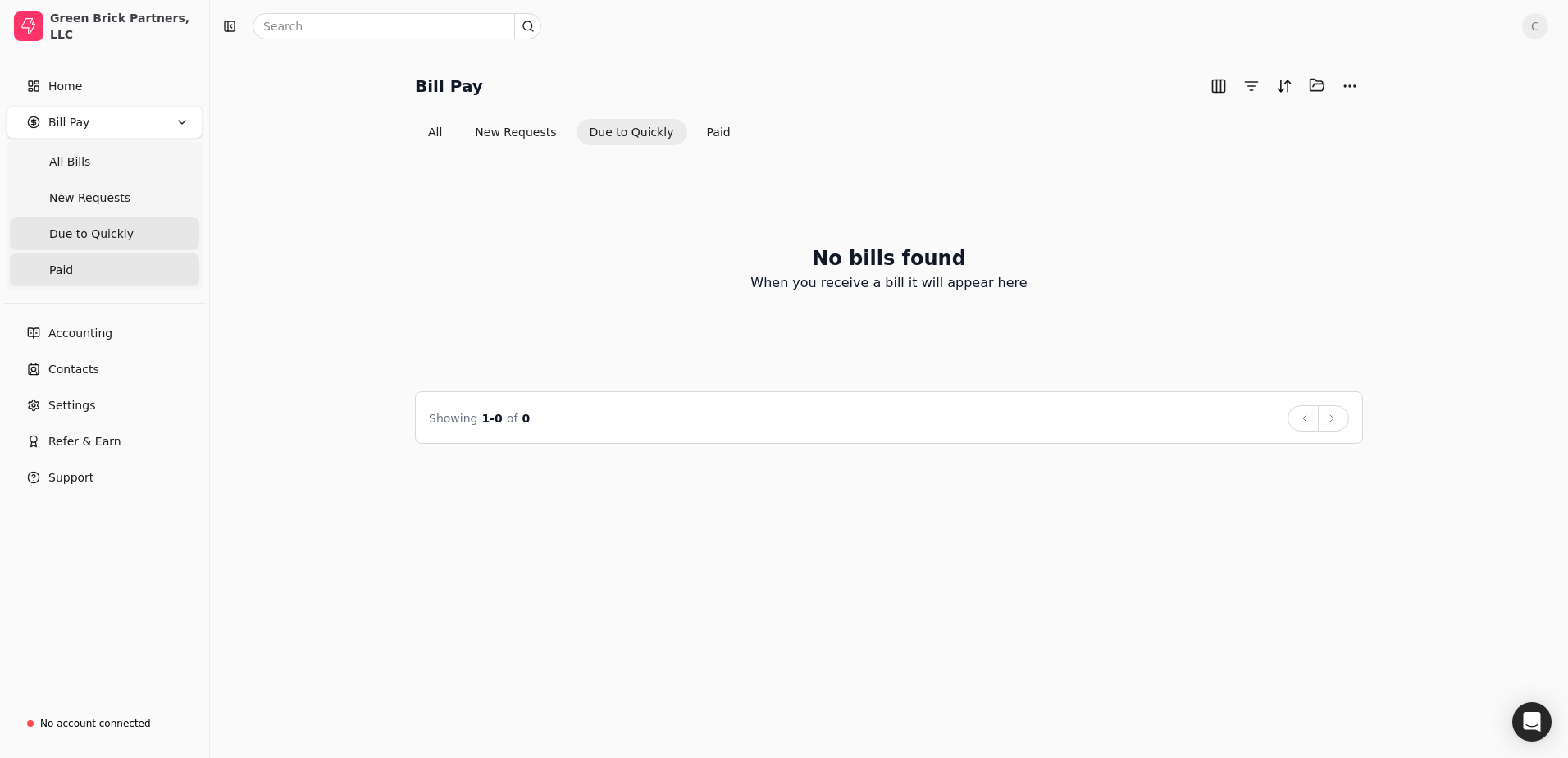
click at [69, 273] on span "Paid" at bounding box center [61, 270] width 24 height 17
click at [71, 86] on span "Home" at bounding box center [65, 86] width 34 height 17
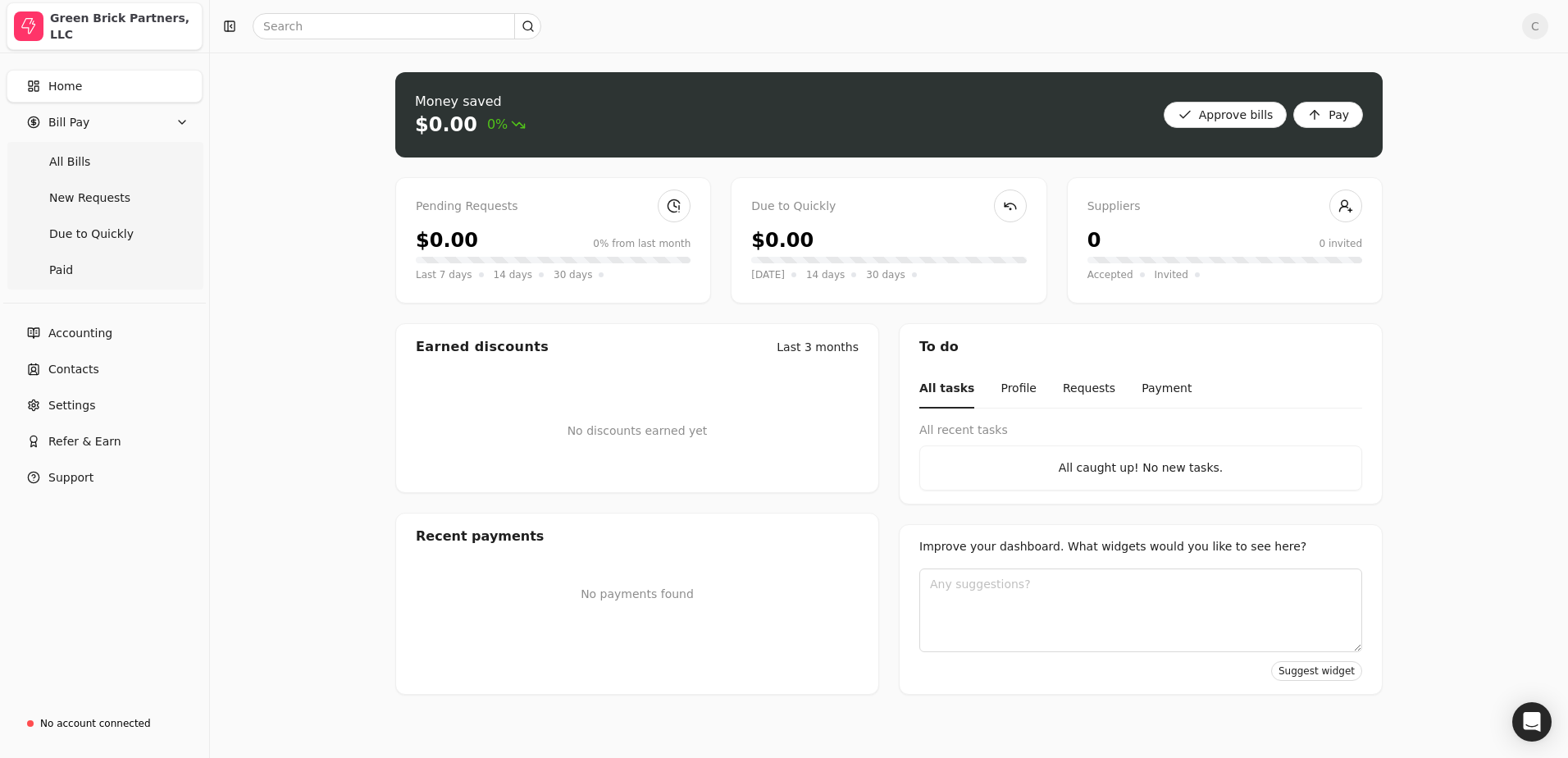
click at [125, 19] on div "Green Brick Partners, LLC" at bounding box center [122, 26] width 145 height 33
click at [76, 406] on span "Settings" at bounding box center [71, 406] width 47 height 17
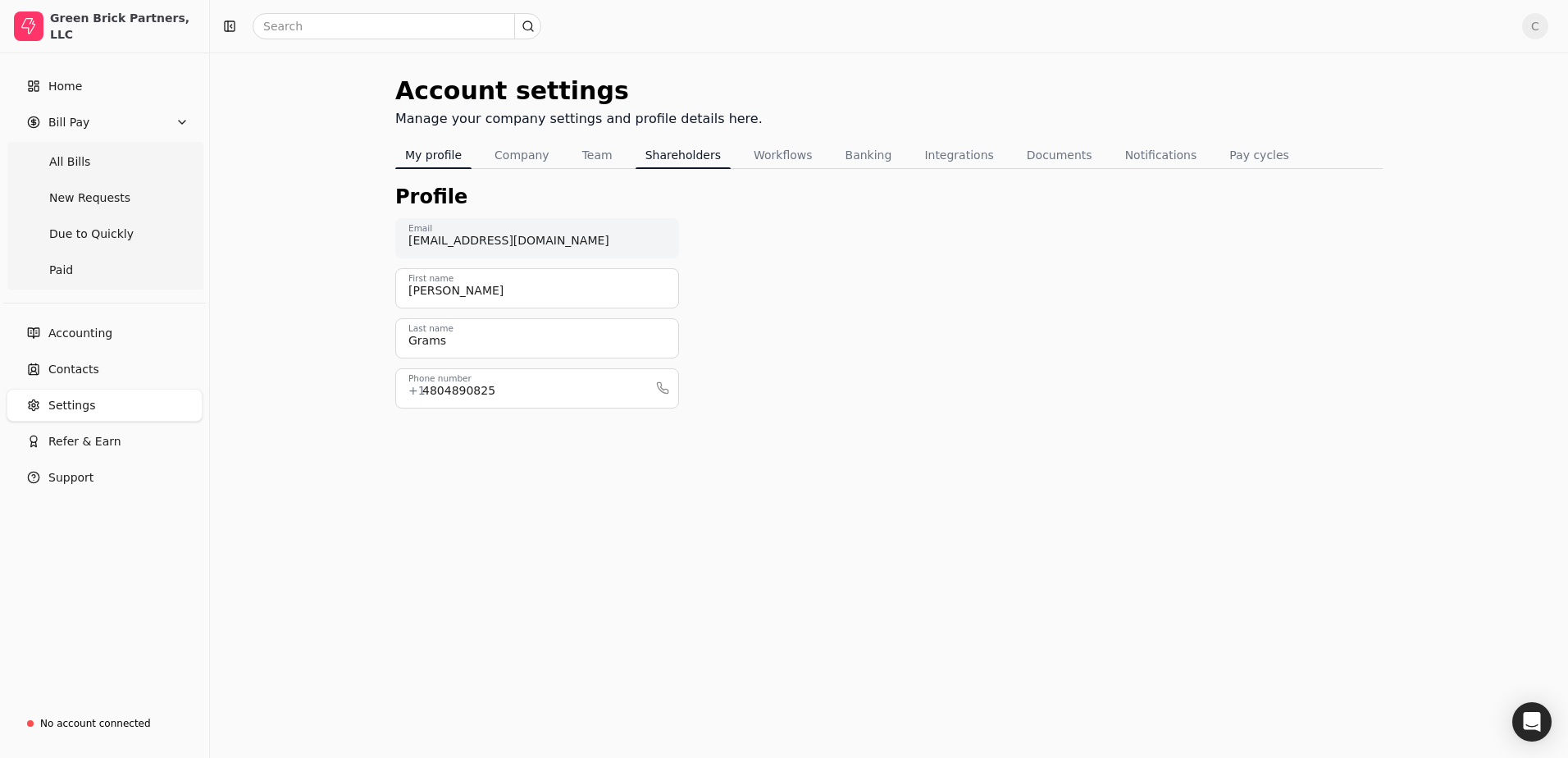
click at [654, 148] on button "Shareholders" at bounding box center [683, 155] width 95 height 26
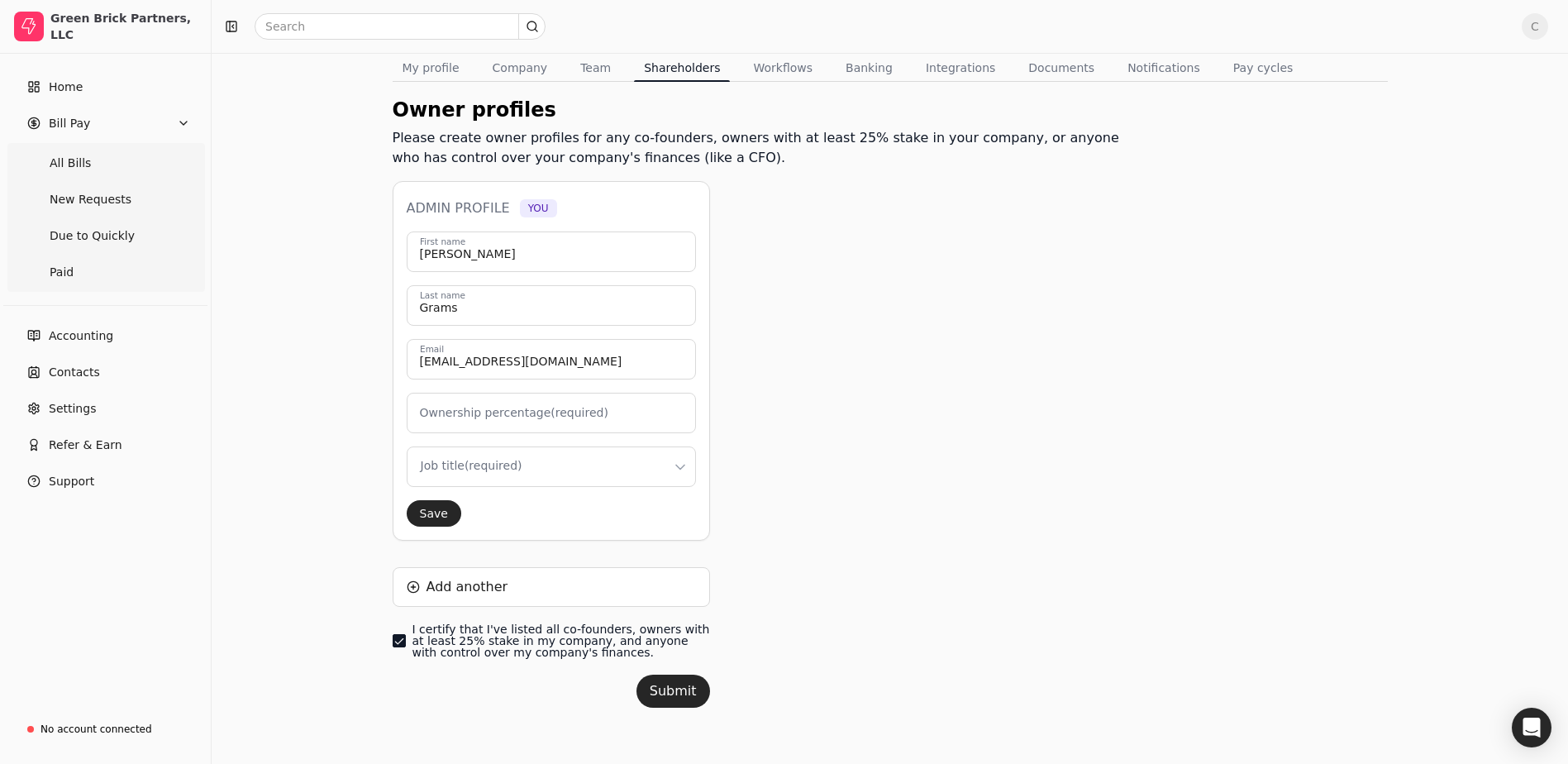
scroll to position [92, 0]
click at [839, 73] on button "Banking" at bounding box center [868, 64] width 67 height 26
